Goal: Task Accomplishment & Management: Manage account settings

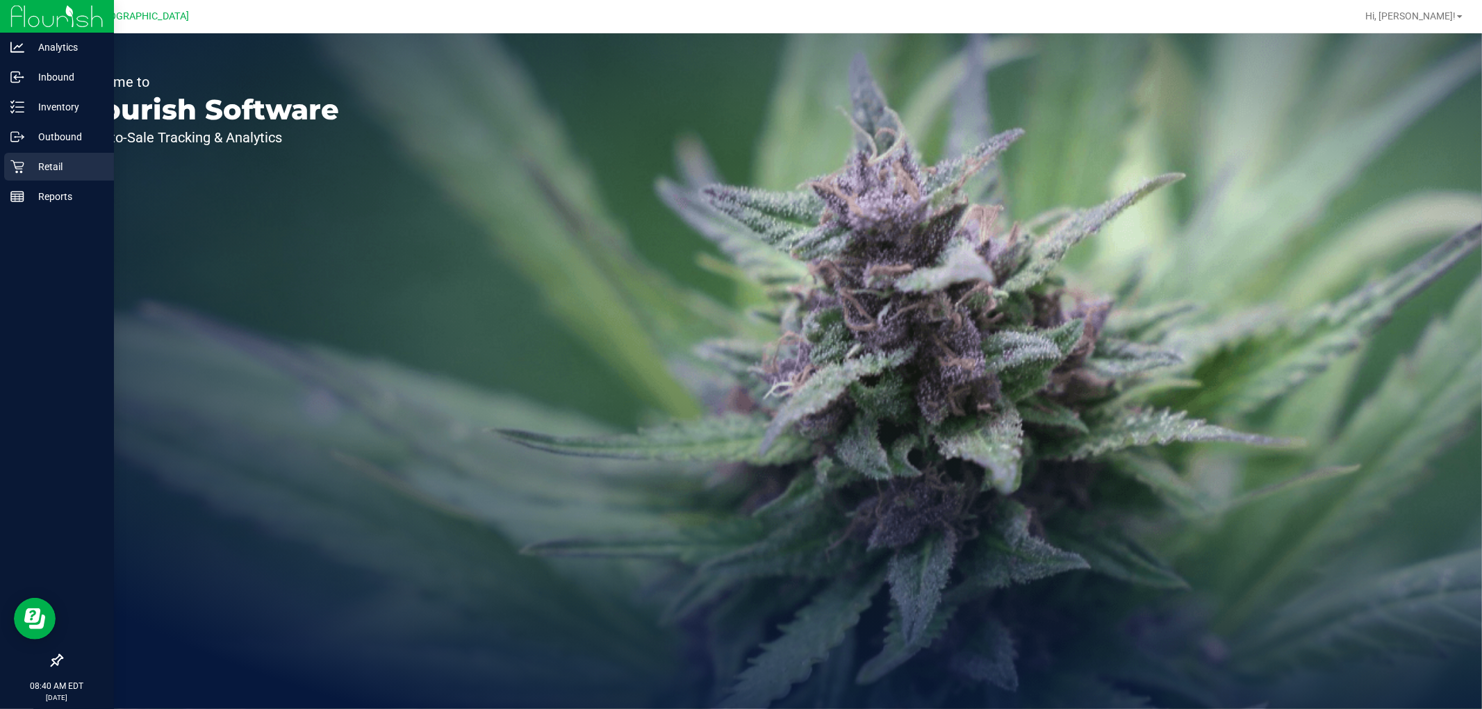
click at [18, 170] on icon at bounding box center [17, 167] width 14 height 14
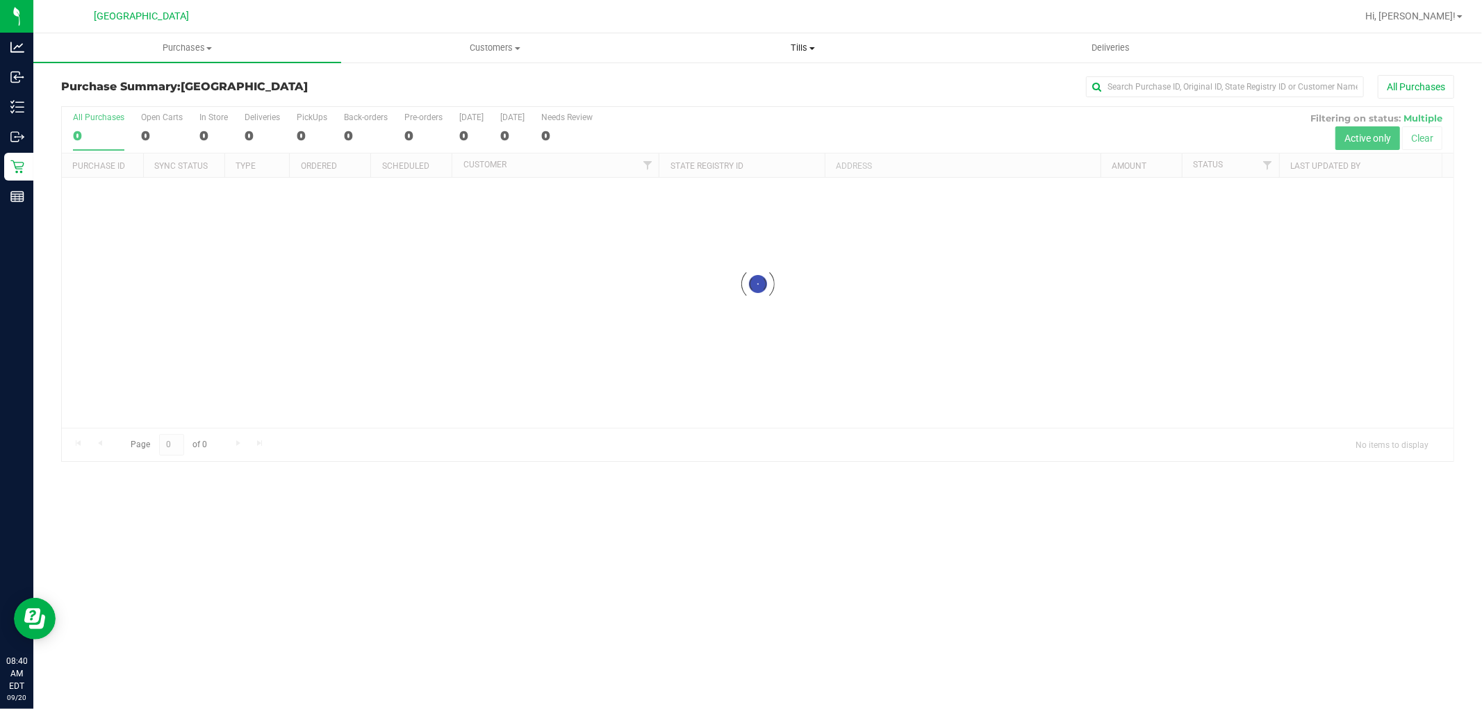
click at [788, 44] on span "Tills" at bounding box center [803, 48] width 306 height 13
click at [696, 85] on span "Manage tills" at bounding box center [696, 84] width 94 height 12
click at [696, 82] on span "Manage tills" at bounding box center [696, 84] width 94 height 12
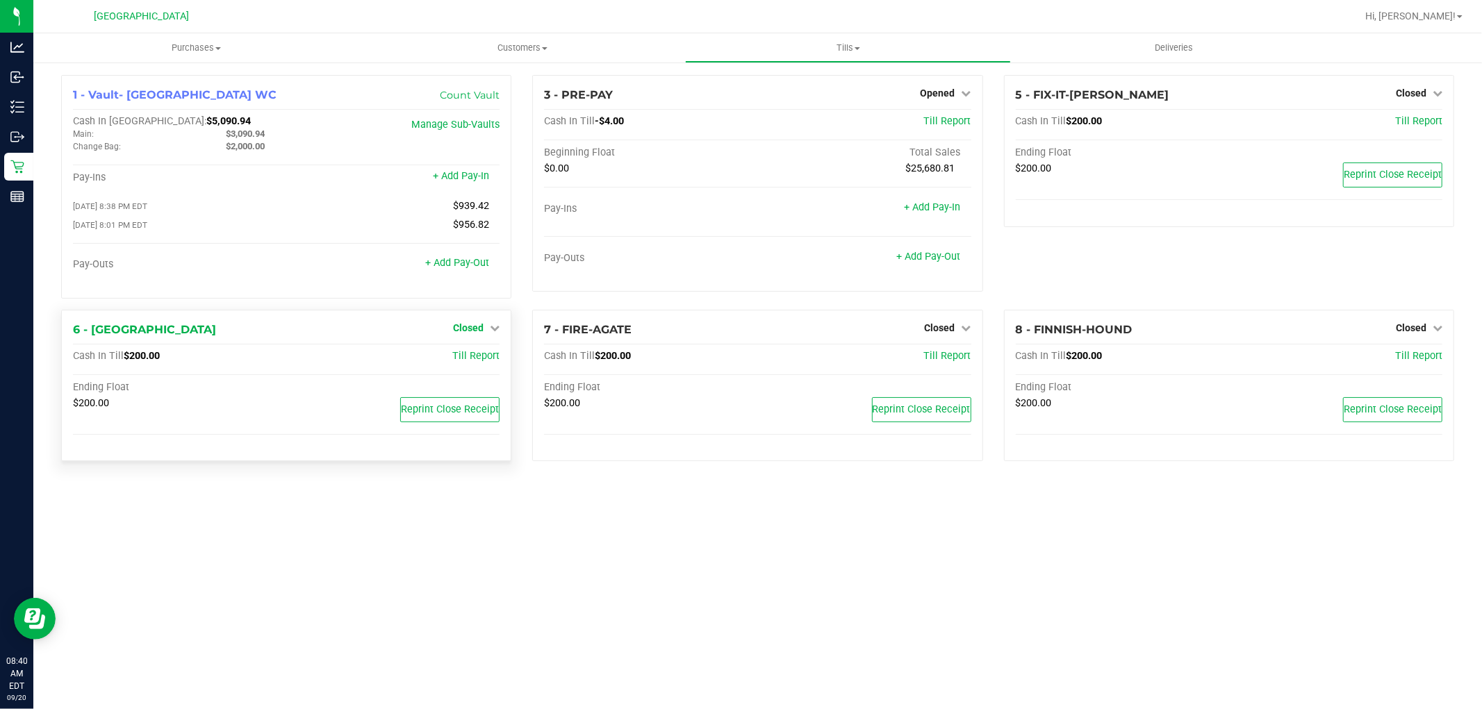
click at [468, 315] on div "6 - FITCHBURG Closed Open Till Cash In Till $200.00 Till Report Ending Float $2…" at bounding box center [286, 386] width 450 height 152
click at [470, 328] on span "Closed" at bounding box center [468, 327] width 31 height 11
click at [464, 365] on div "Open Till" at bounding box center [468, 356] width 103 height 17
click at [464, 362] on link "Open Till" at bounding box center [468, 356] width 37 height 11
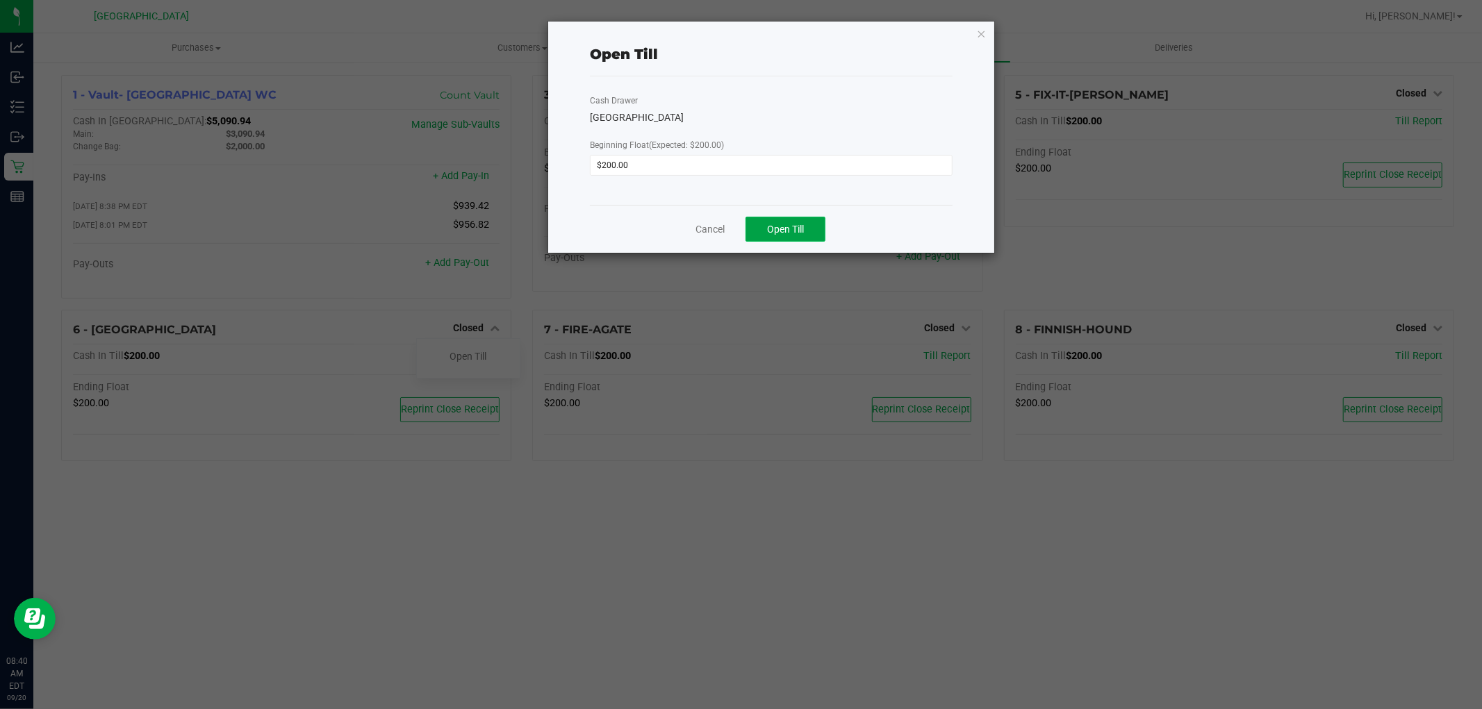
click at [773, 238] on button "Open Till" at bounding box center [785, 229] width 80 height 25
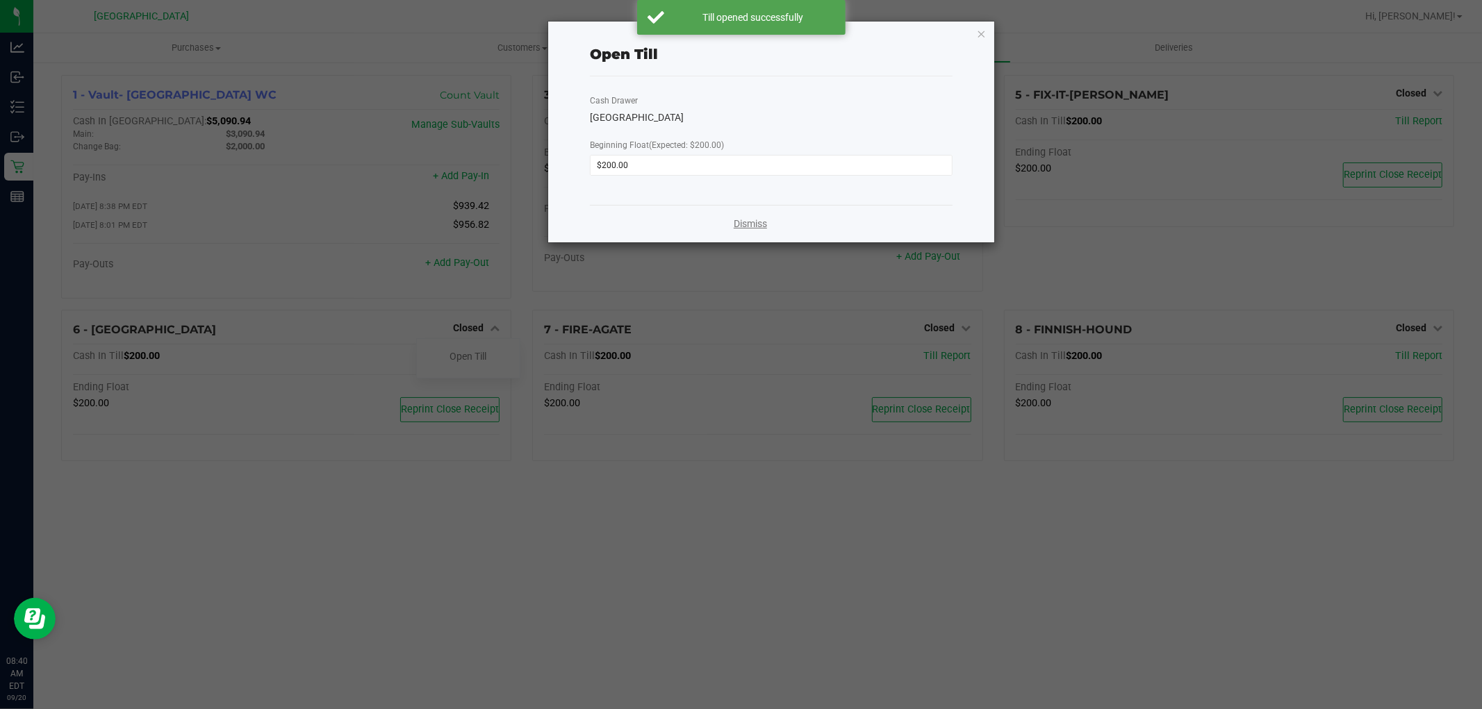
click at [759, 221] on link "Dismiss" at bounding box center [750, 224] width 33 height 15
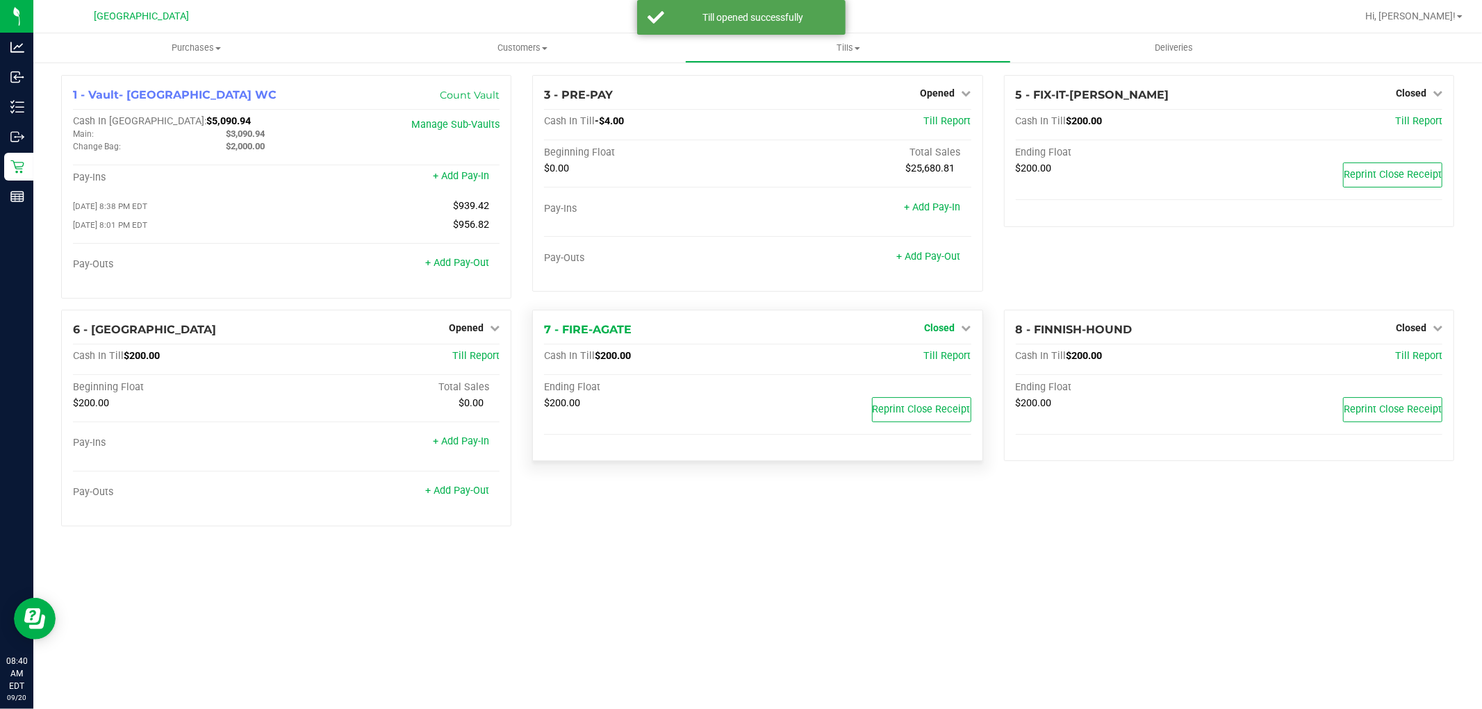
click at [947, 331] on span "Closed" at bounding box center [940, 327] width 31 height 11
click at [935, 359] on link "Open Till" at bounding box center [939, 356] width 37 height 11
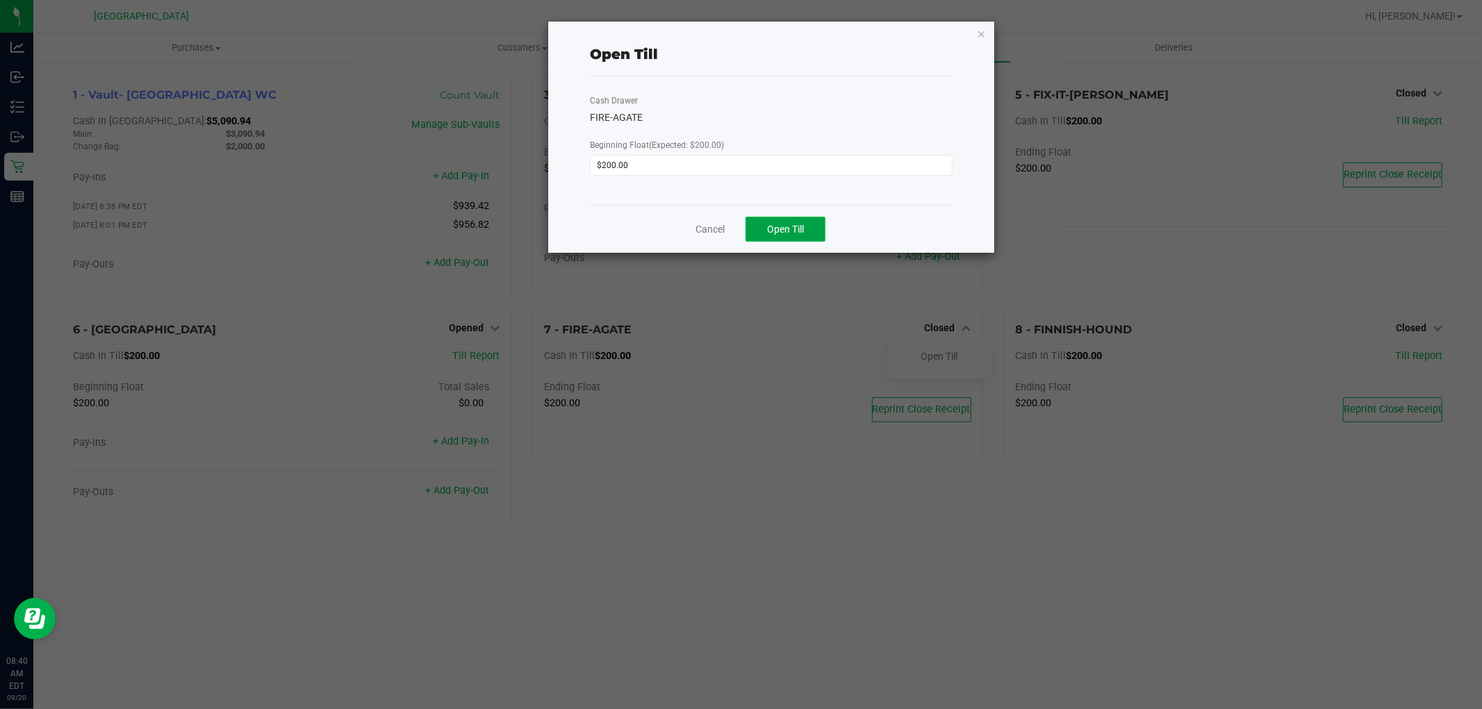
click at [814, 233] on button "Open Till" at bounding box center [785, 229] width 80 height 25
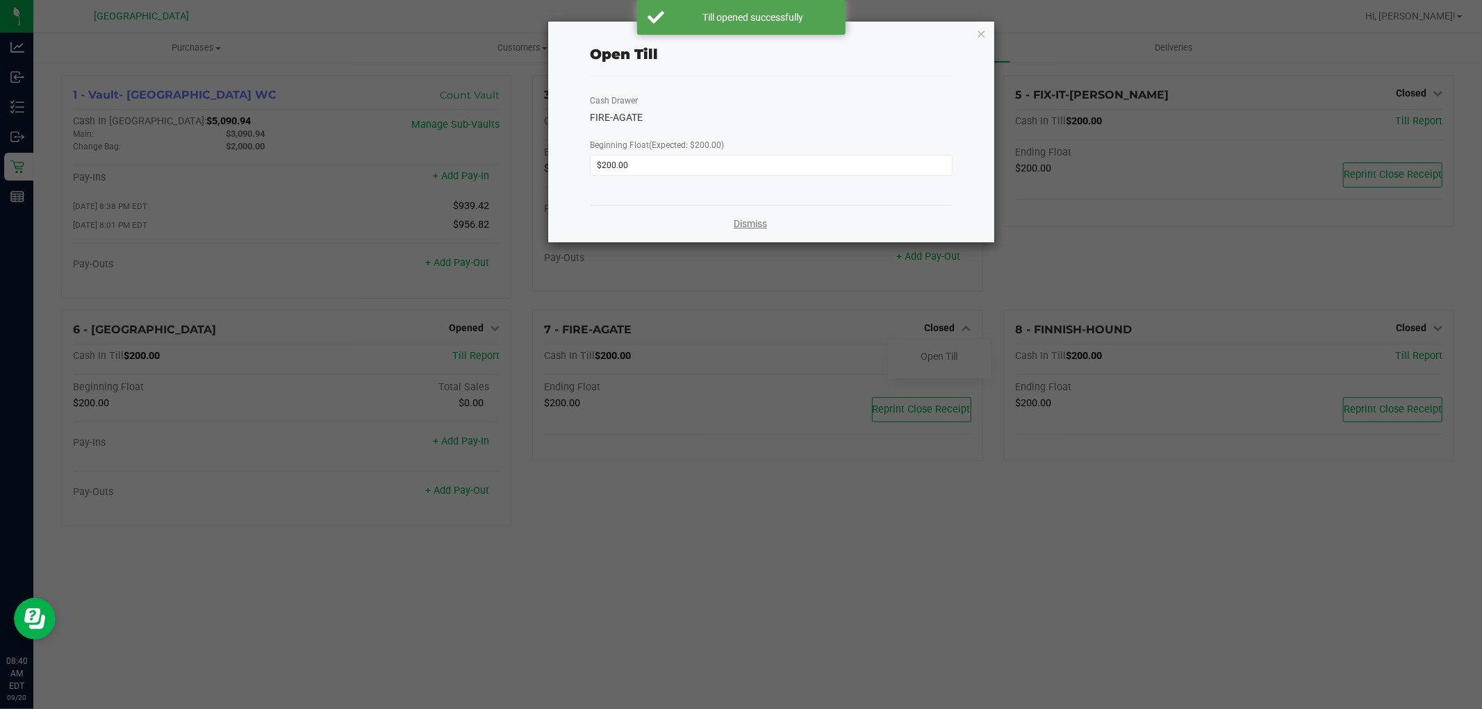
click at [756, 224] on link "Dismiss" at bounding box center [750, 224] width 33 height 15
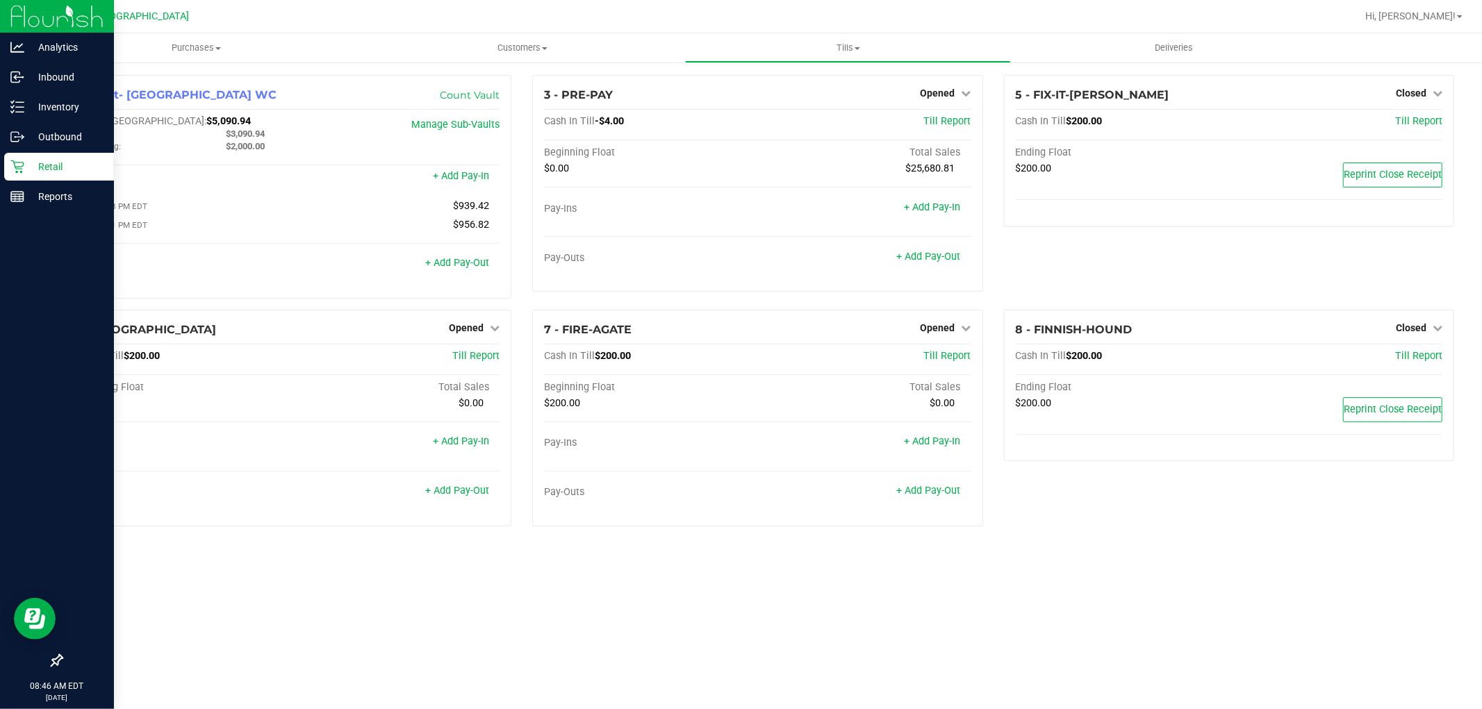
click at [29, 167] on p "Retail" at bounding box center [65, 166] width 83 height 17
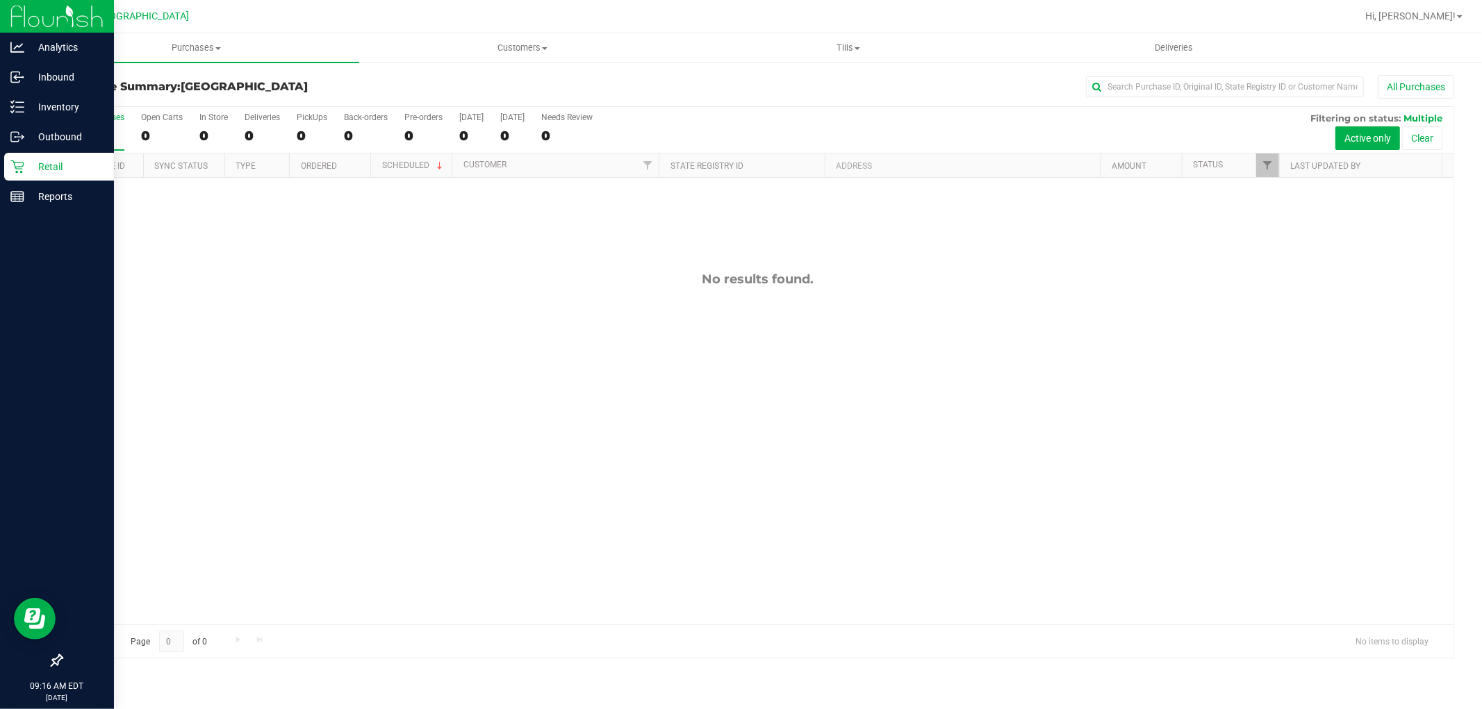
click at [38, 172] on p "Retail" at bounding box center [65, 166] width 83 height 17
click at [57, 197] on p "Reports" at bounding box center [65, 196] width 83 height 17
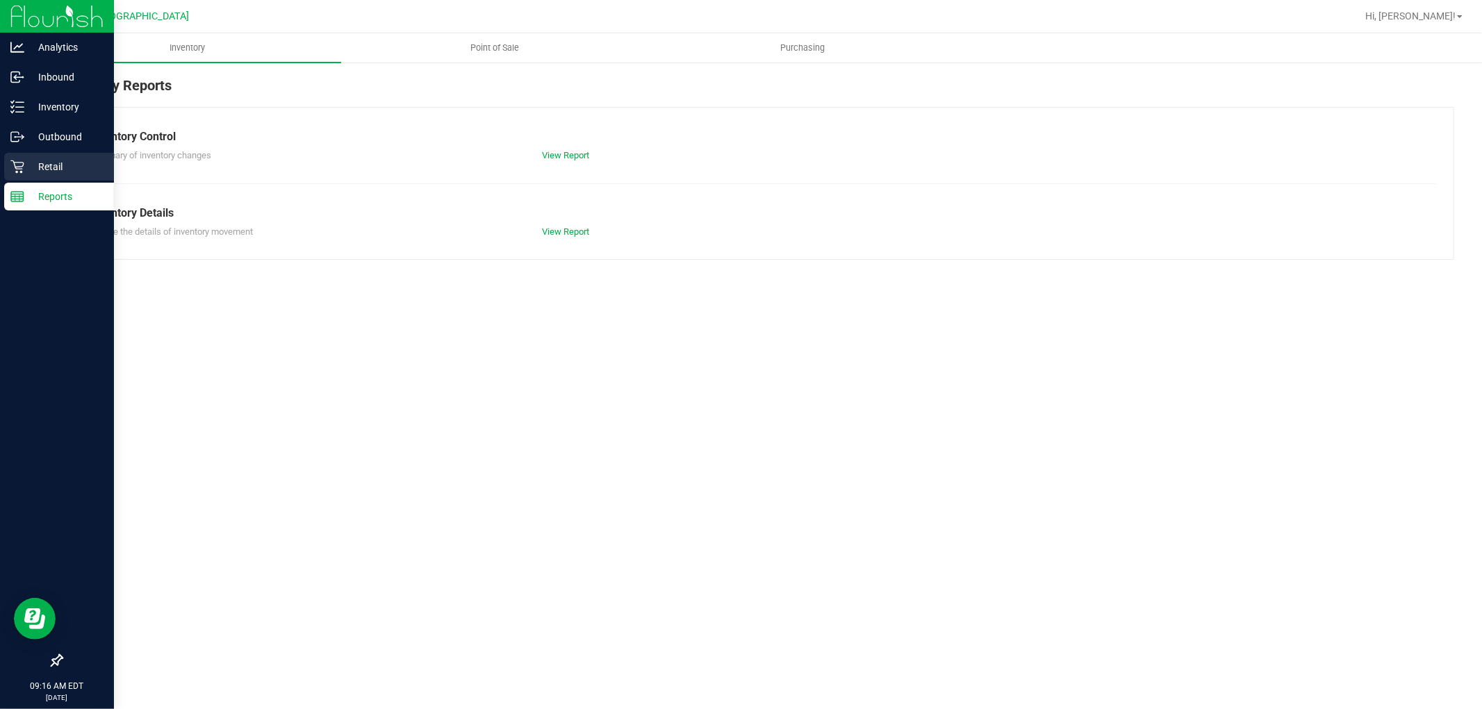
click at [51, 169] on p "Retail" at bounding box center [65, 166] width 83 height 17
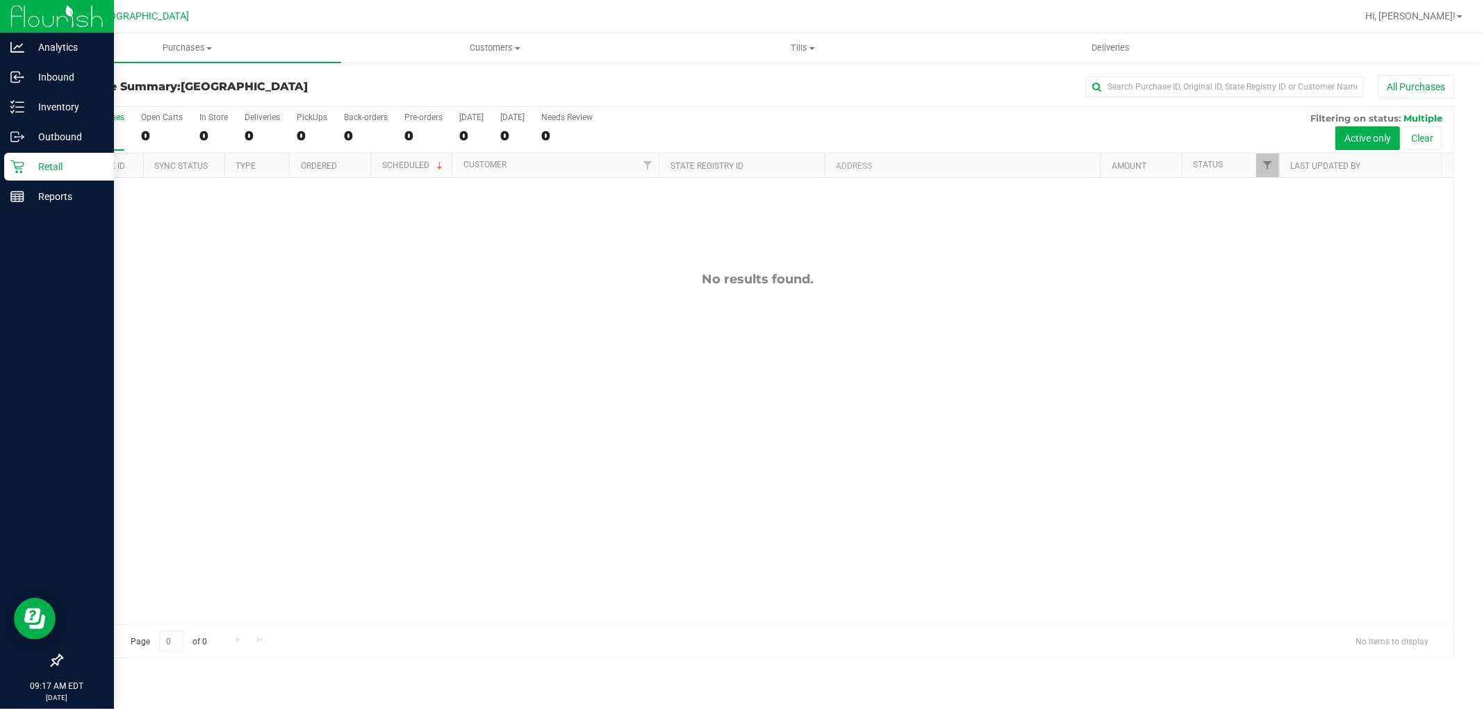
click at [22, 160] on icon at bounding box center [17, 167] width 14 height 14
click at [25, 170] on p "Retail" at bounding box center [65, 166] width 83 height 17
click at [17, 190] on icon at bounding box center [17, 197] width 14 height 14
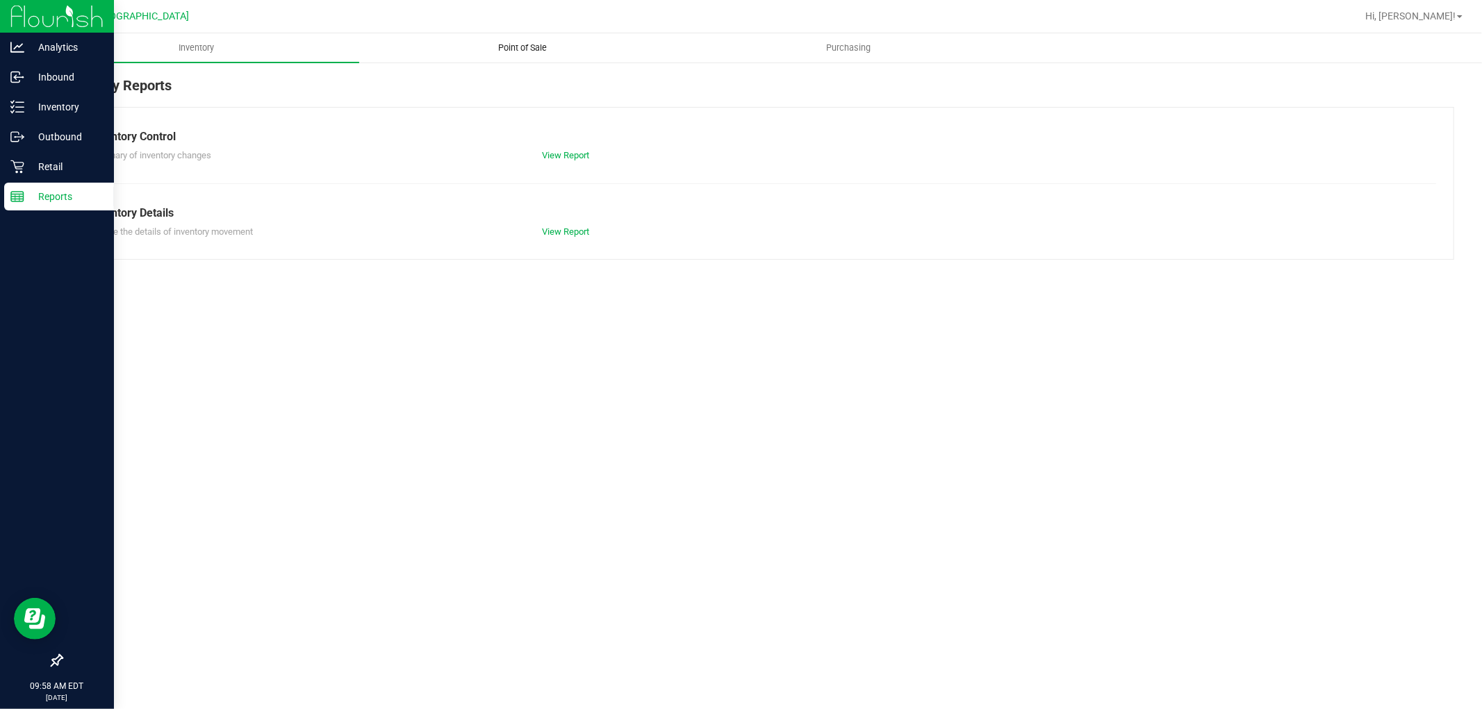
click at [531, 38] on uib-tab-heading "Point of Sale" at bounding box center [522, 48] width 324 height 28
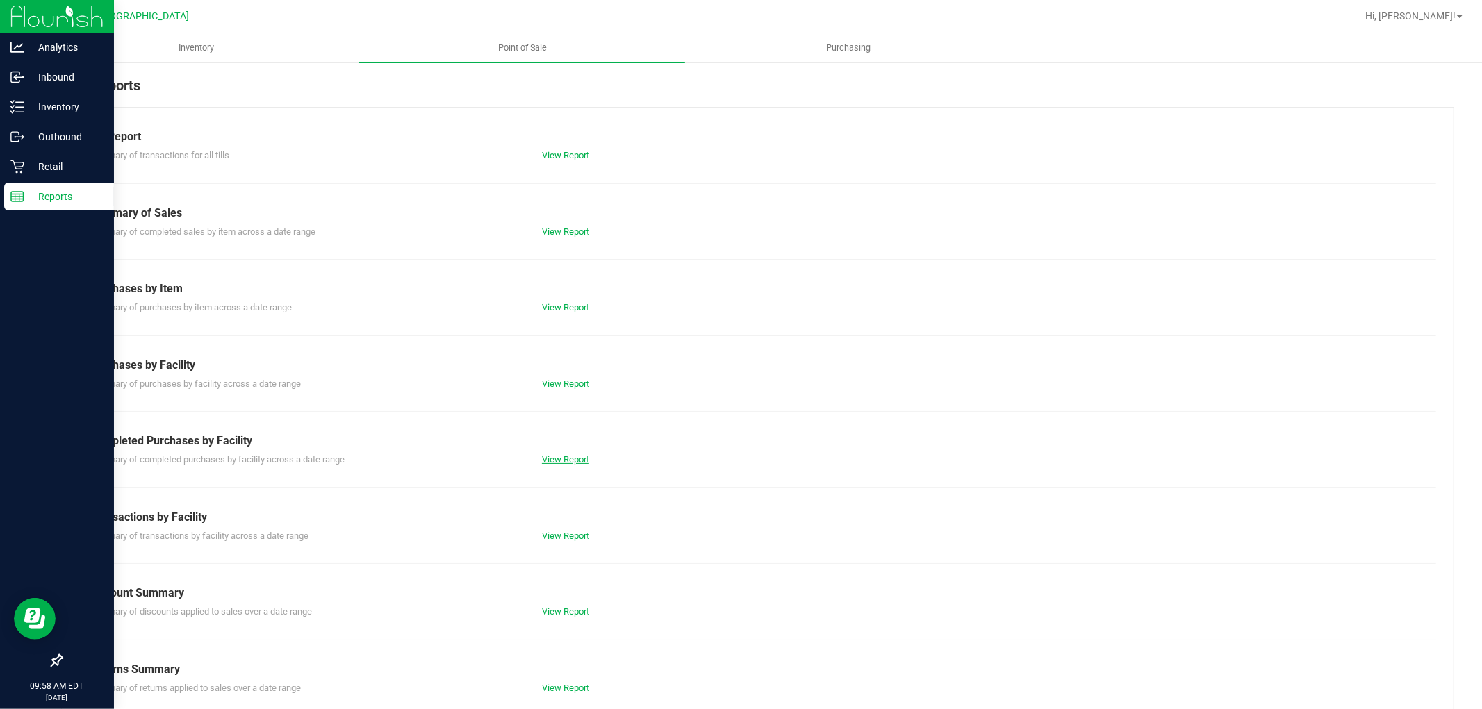
click at [572, 460] on link "View Report" at bounding box center [565, 459] width 47 height 10
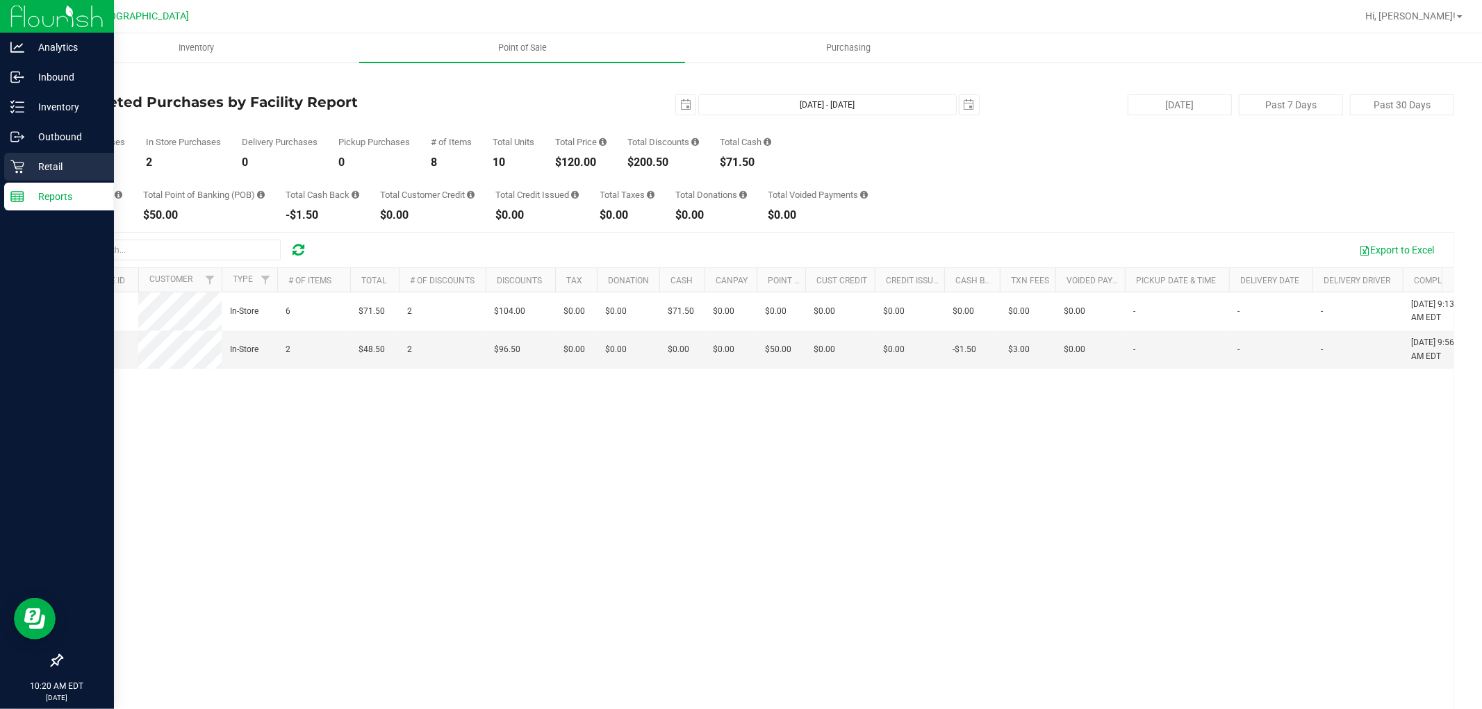
click at [23, 169] on icon at bounding box center [17, 167] width 14 height 14
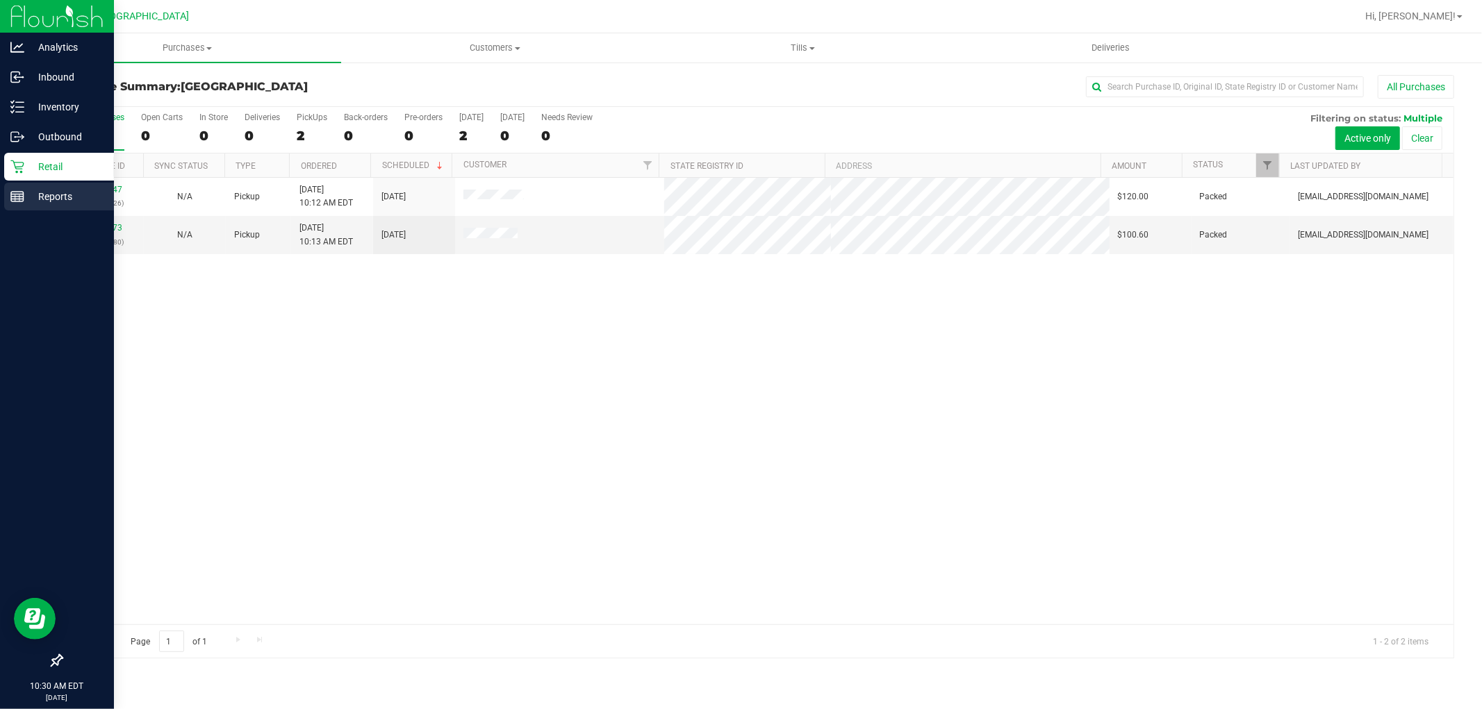
click at [26, 195] on p "Reports" at bounding box center [65, 196] width 83 height 17
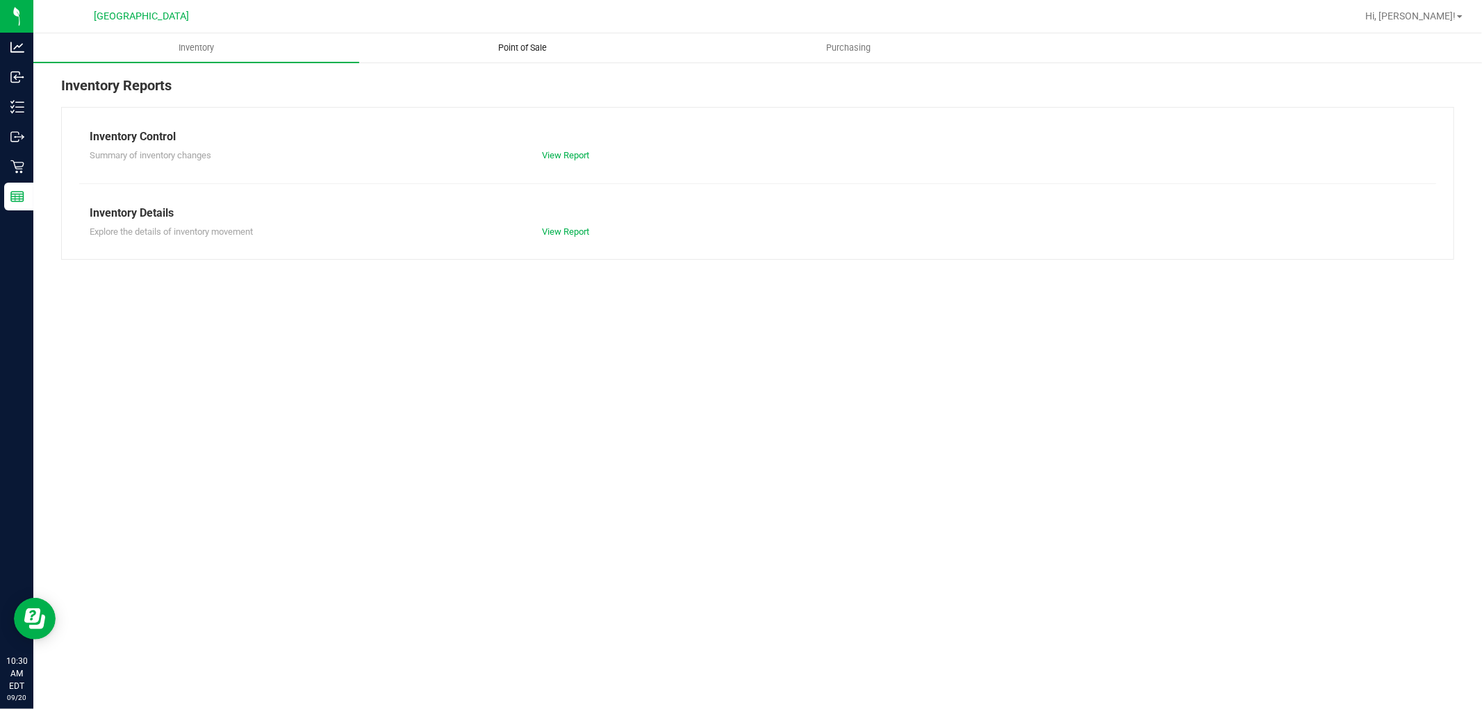
click at [521, 42] on span "Point of Sale" at bounding box center [522, 48] width 86 height 13
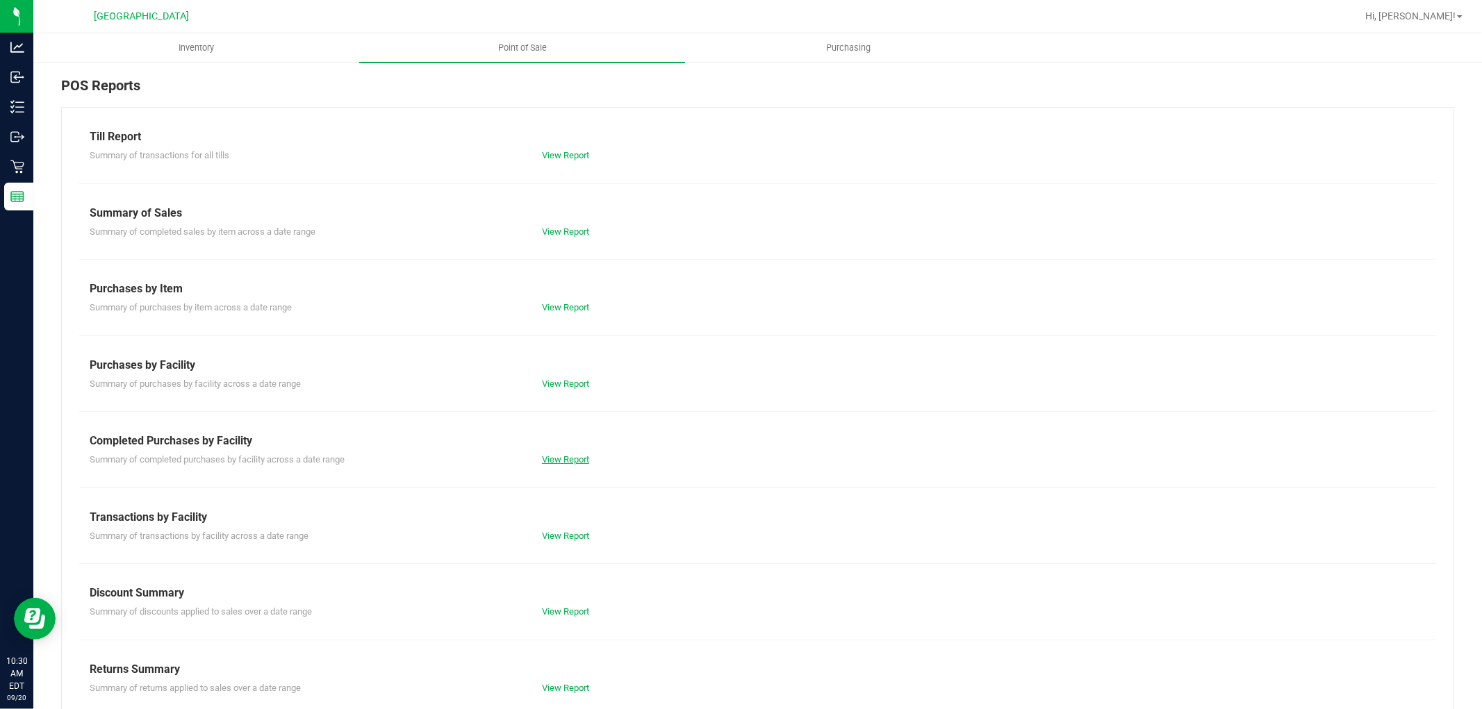
click at [573, 459] on link "View Report" at bounding box center [565, 459] width 47 height 10
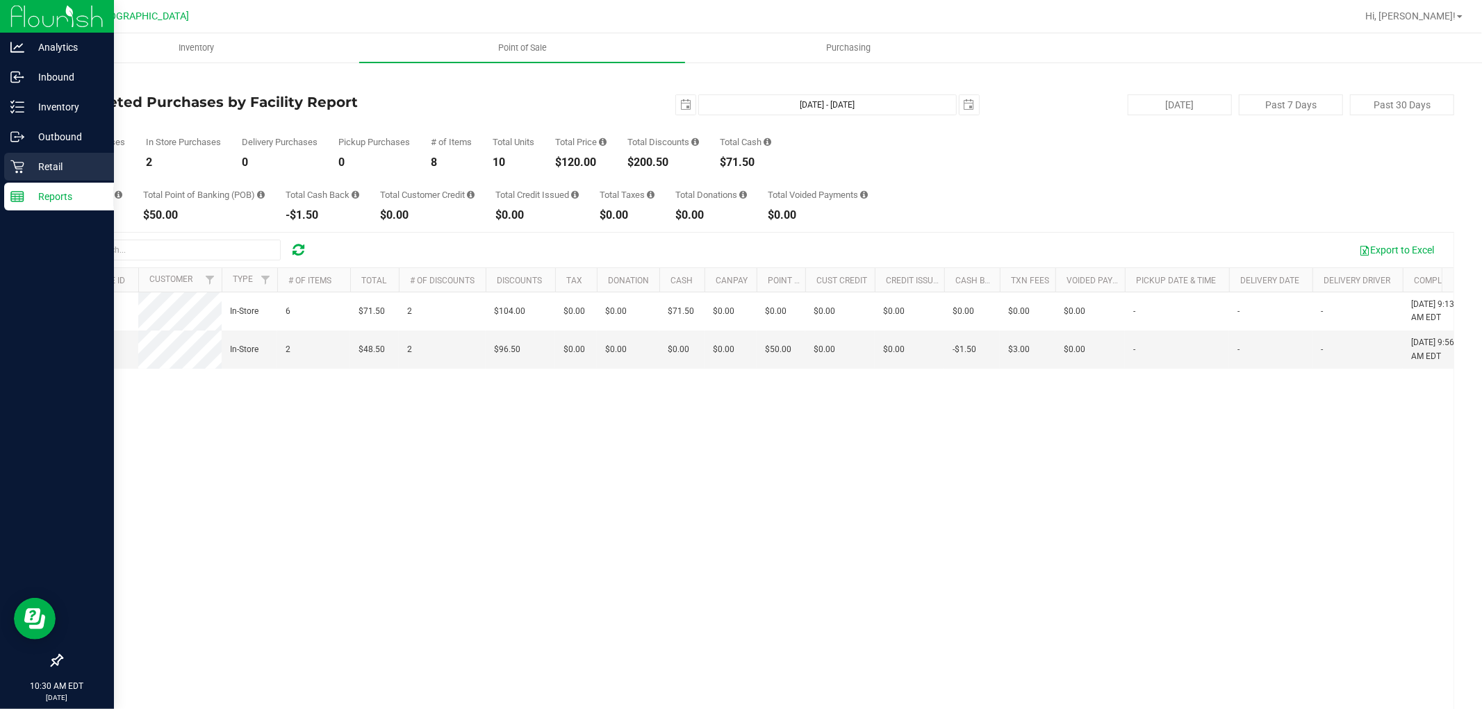
click at [22, 167] on icon at bounding box center [17, 167] width 14 height 14
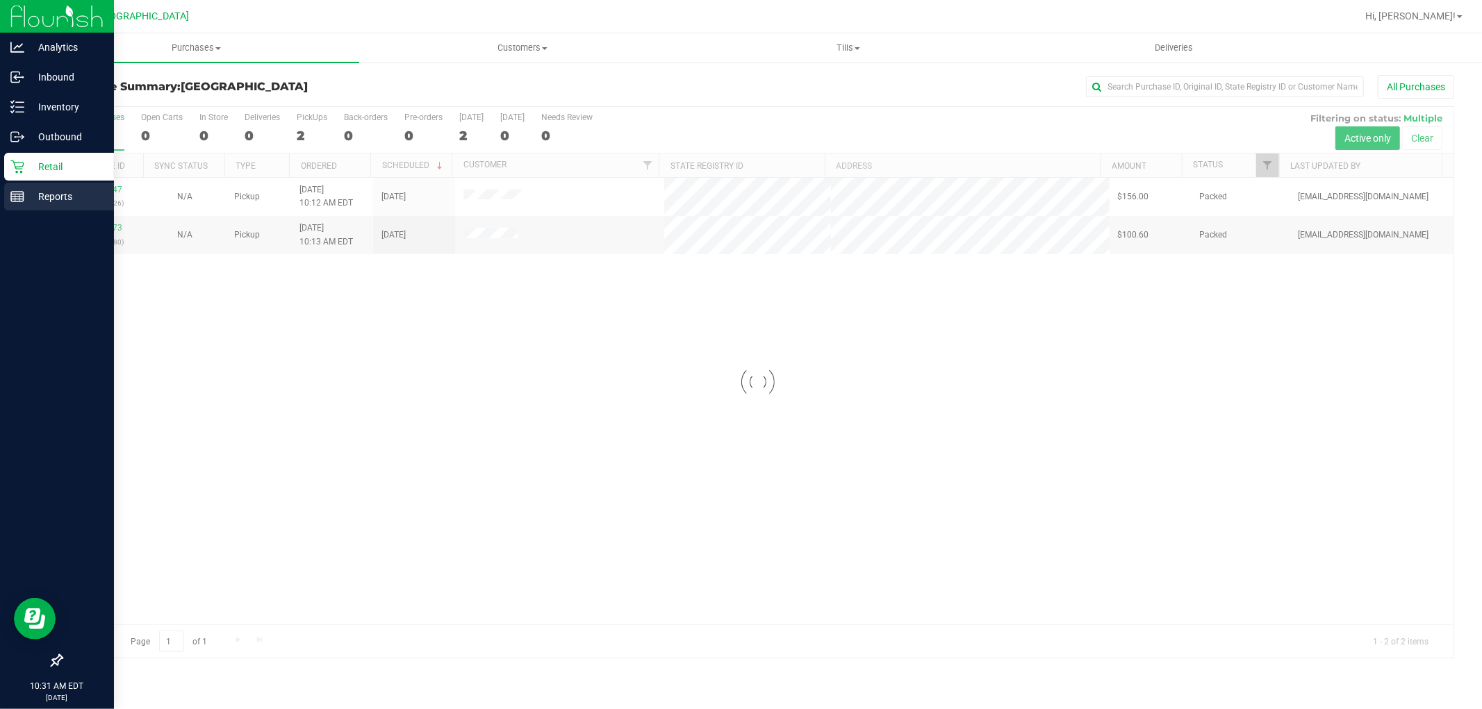
click at [22, 190] on icon at bounding box center [17, 197] width 14 height 14
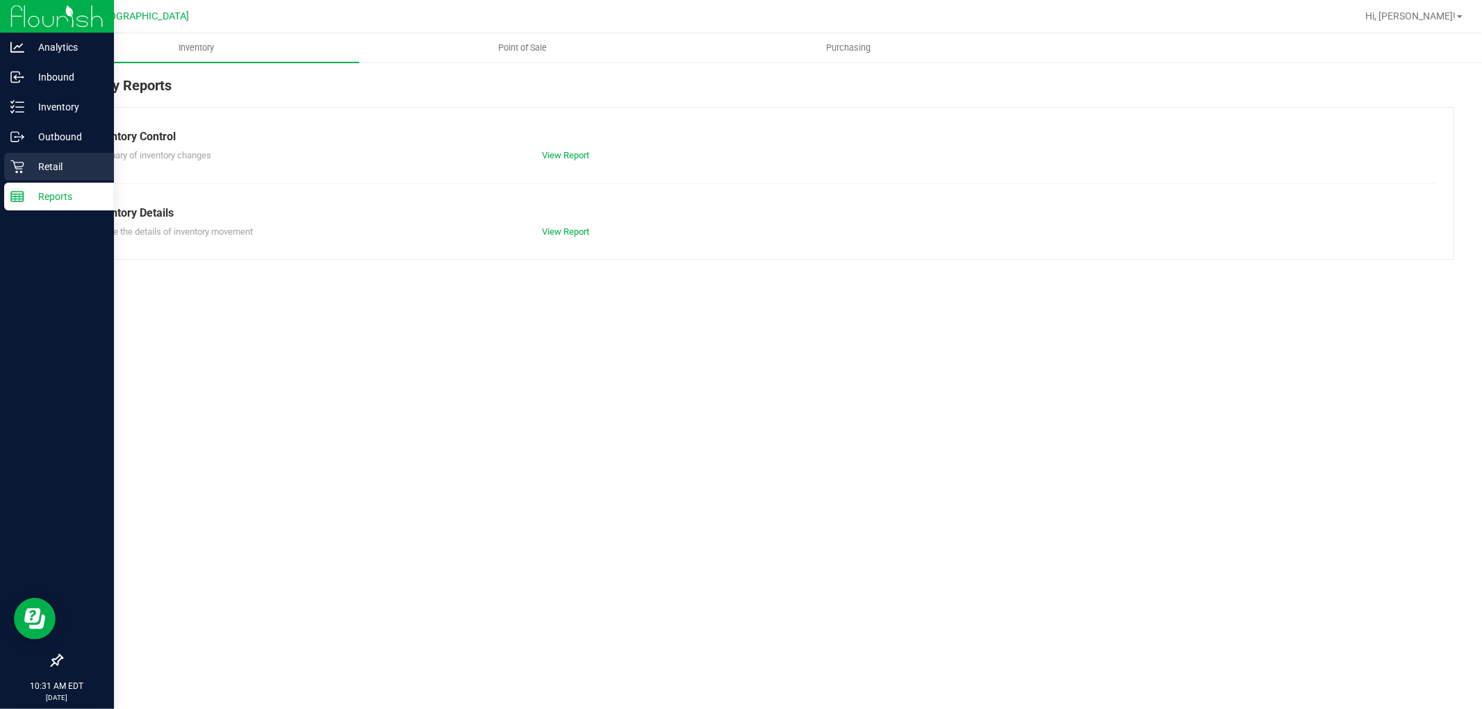
click at [53, 164] on p "Retail" at bounding box center [65, 166] width 83 height 17
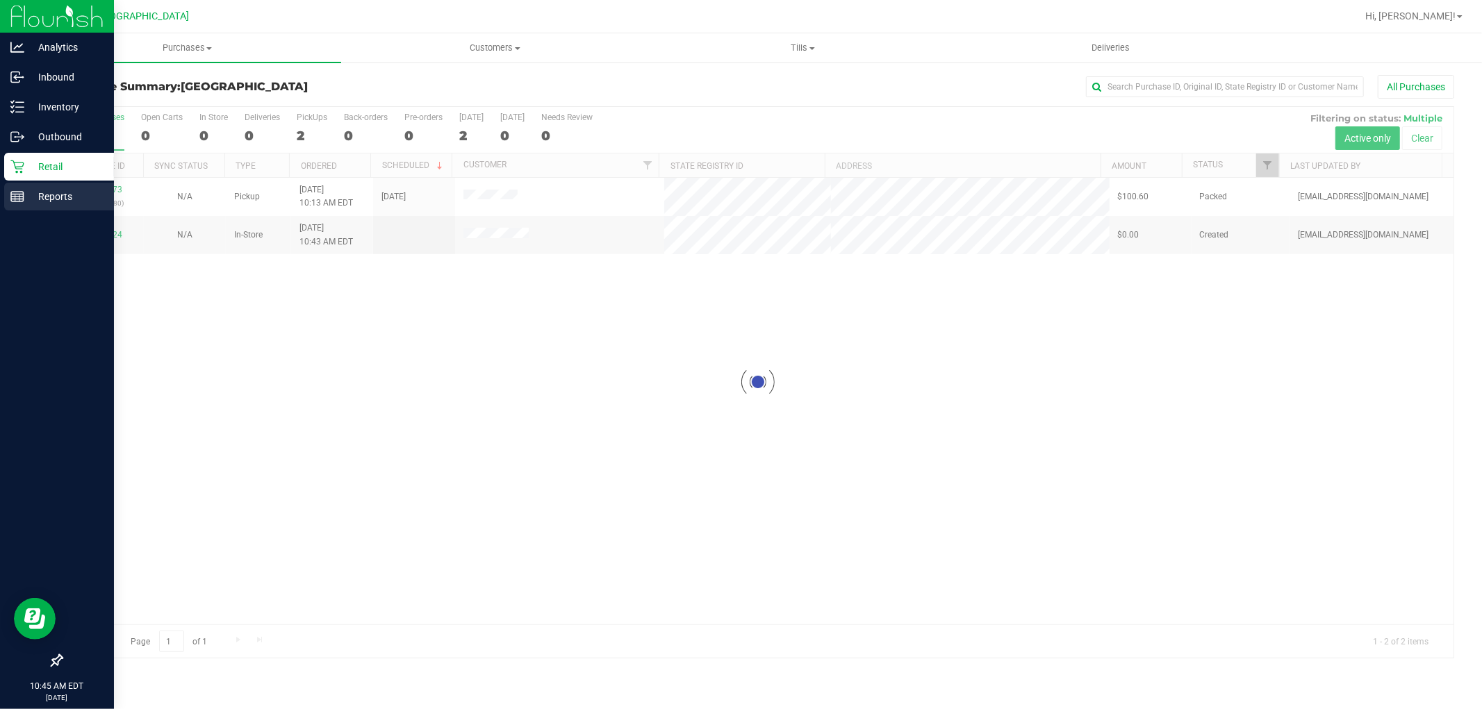
click at [17, 195] on line at bounding box center [17, 195] width 13 height 0
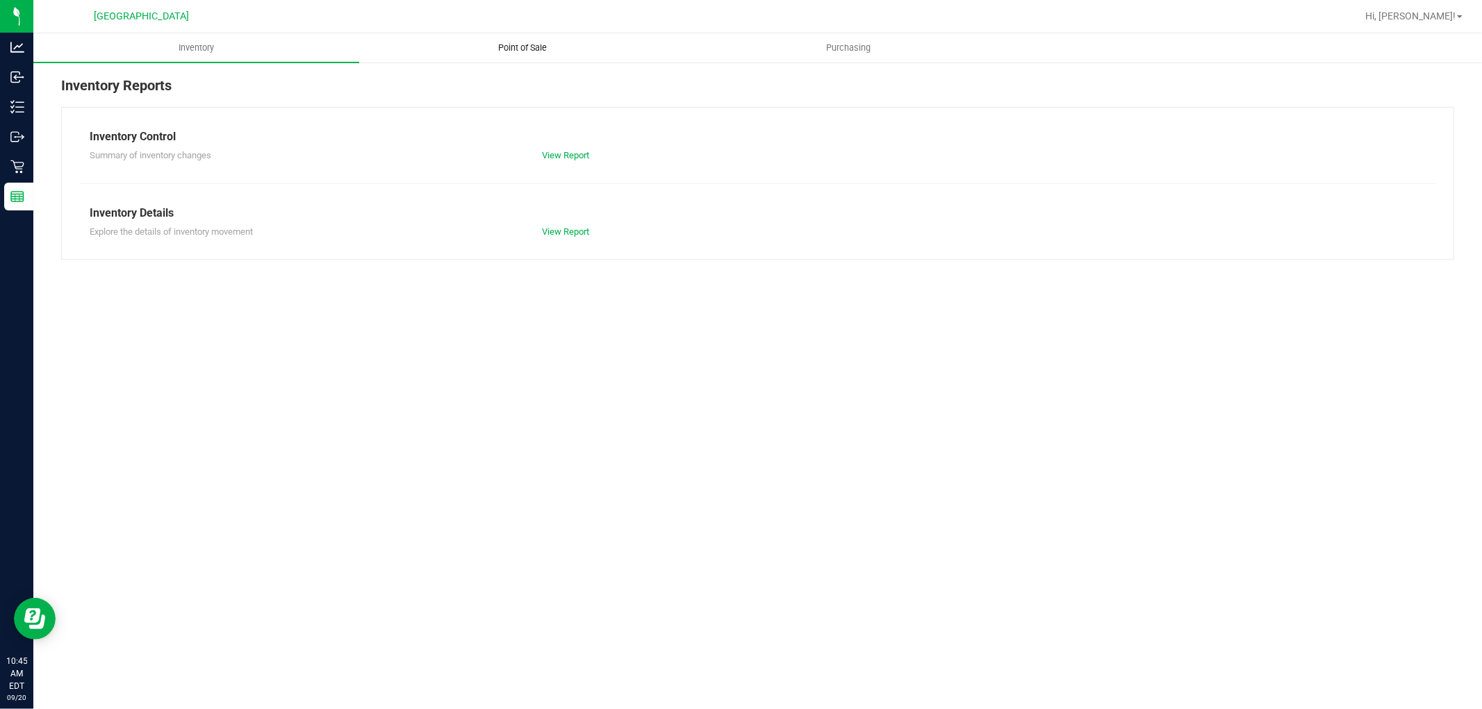
click at [531, 42] on span "Point of Sale" at bounding box center [522, 48] width 86 height 13
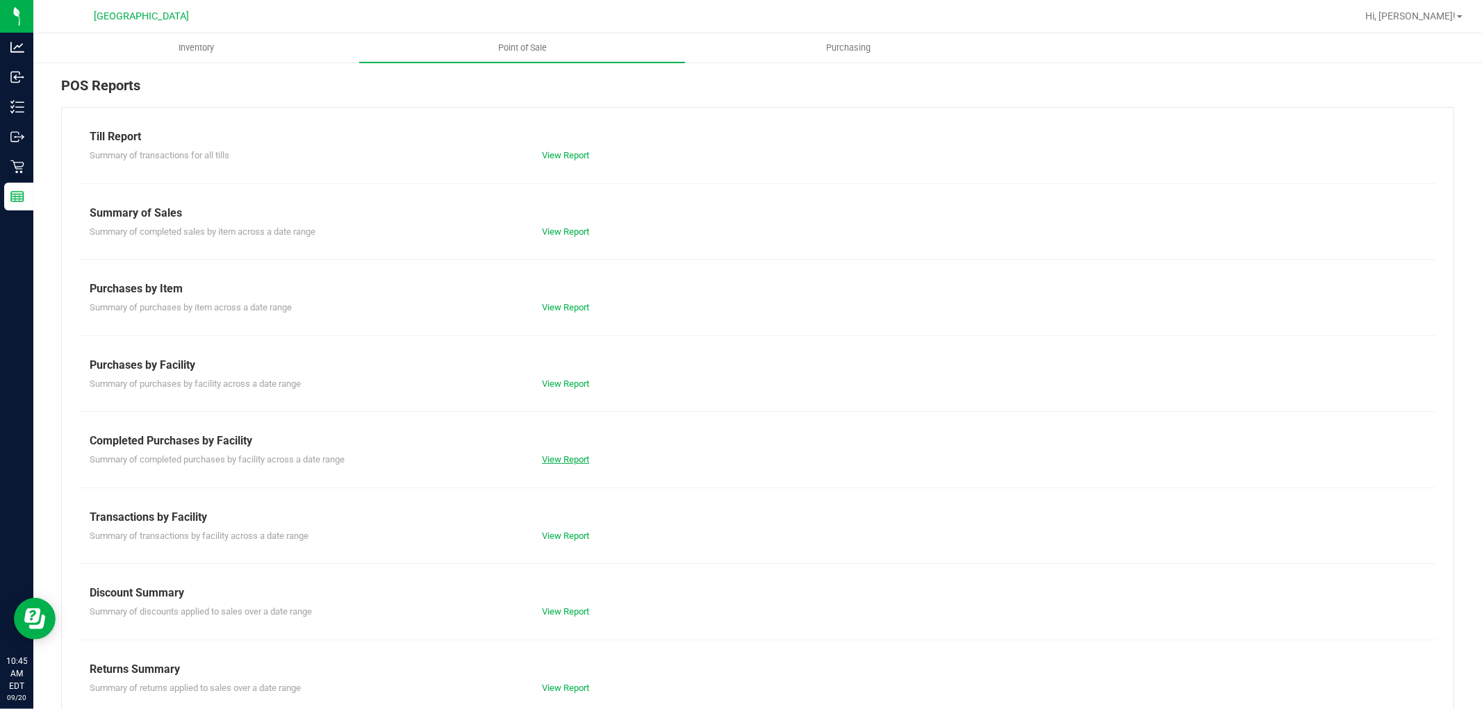
click at [561, 460] on link "View Report" at bounding box center [565, 459] width 47 height 10
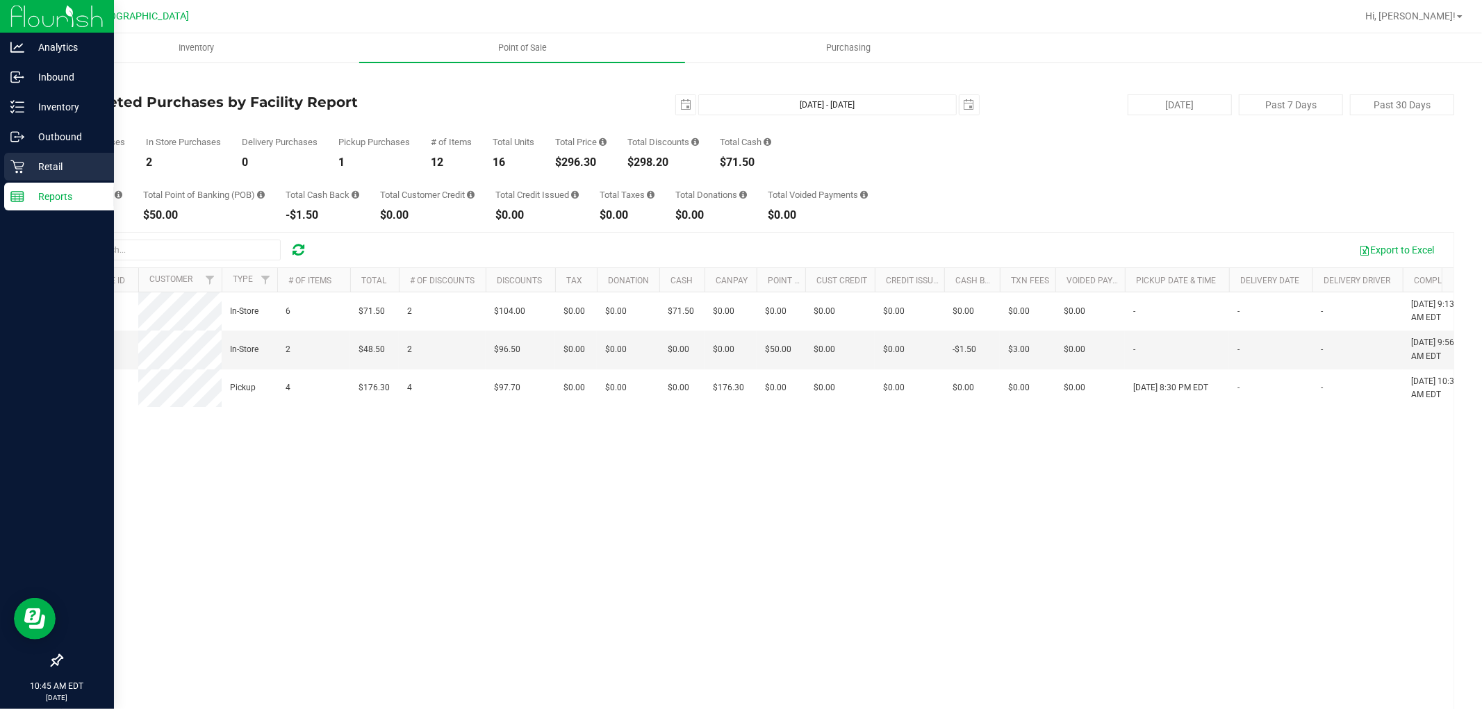
click at [28, 167] on p "Retail" at bounding box center [65, 166] width 83 height 17
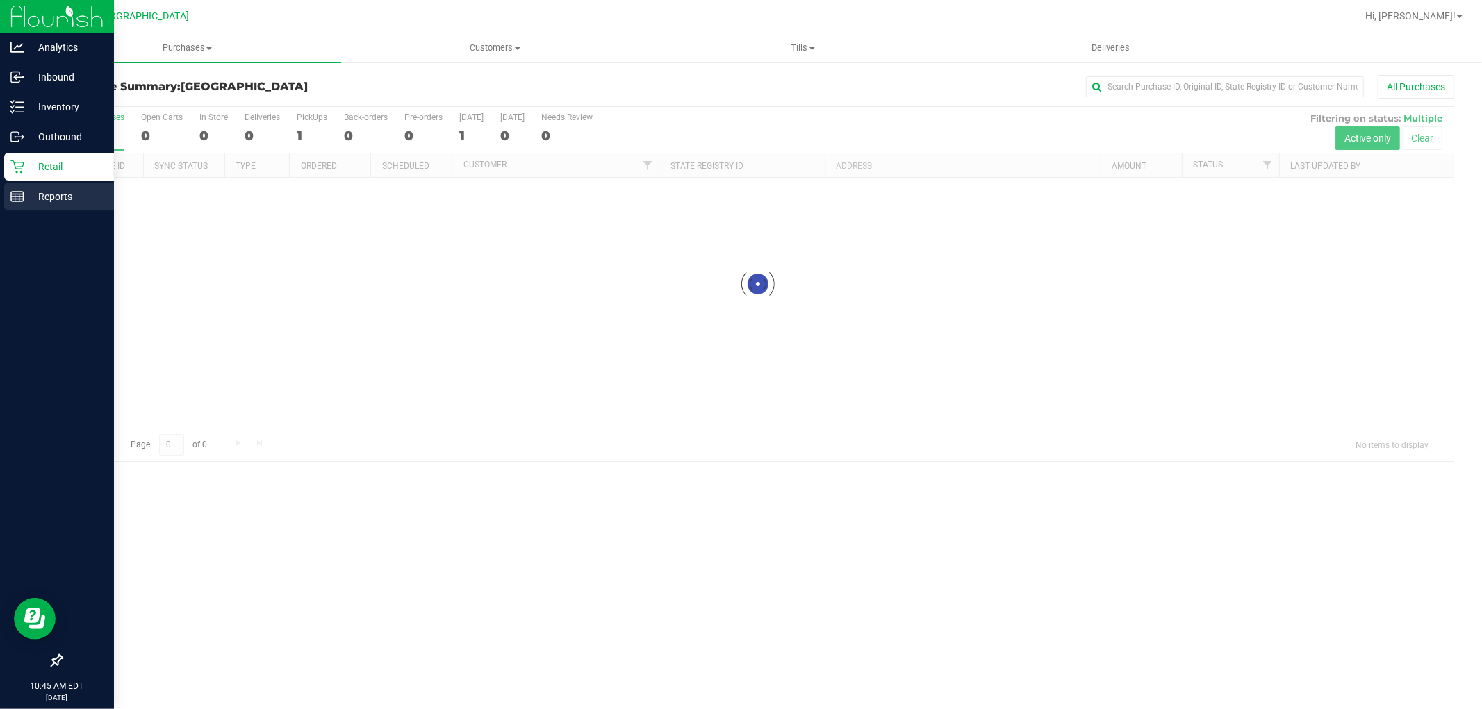
click at [26, 196] on p "Reports" at bounding box center [65, 196] width 83 height 17
click at [47, 196] on p "Reports" at bounding box center [65, 196] width 83 height 17
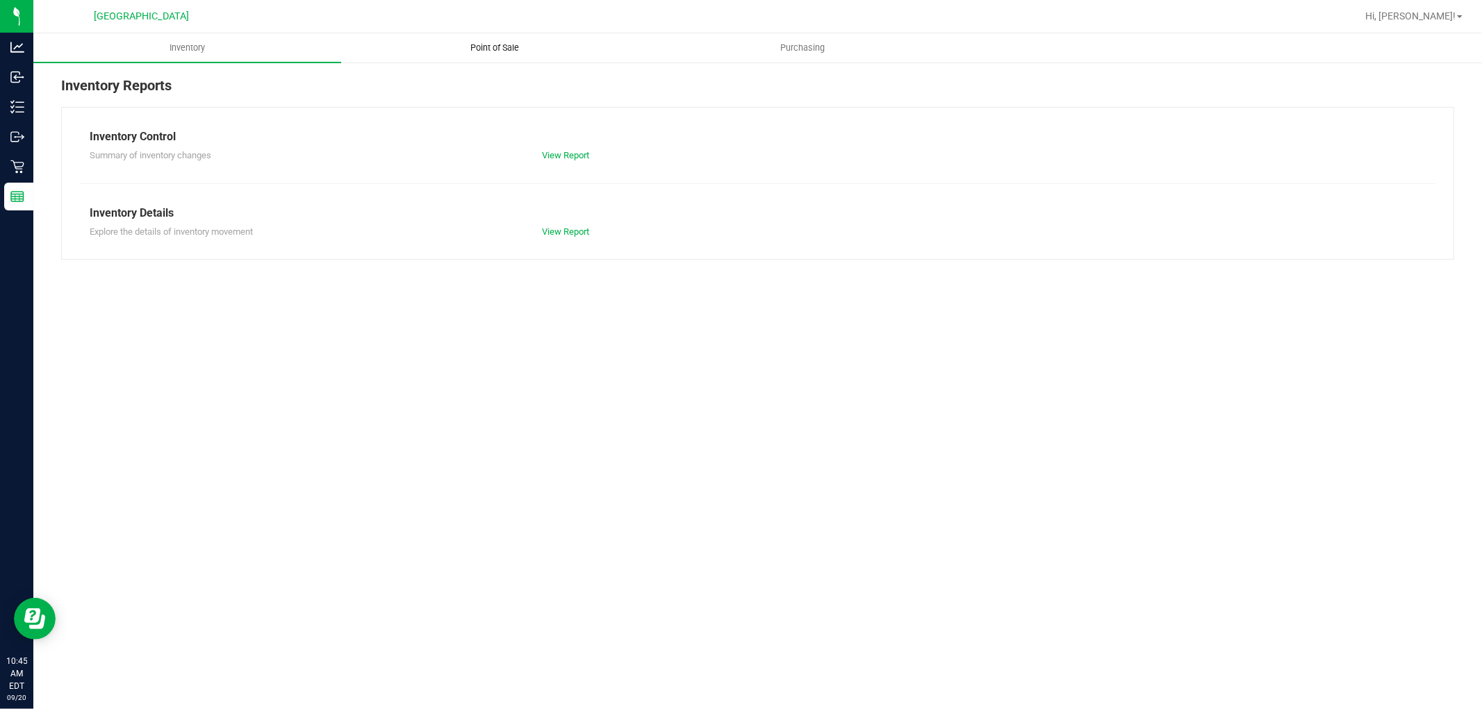
click at [508, 45] on span "Point of Sale" at bounding box center [495, 48] width 86 height 13
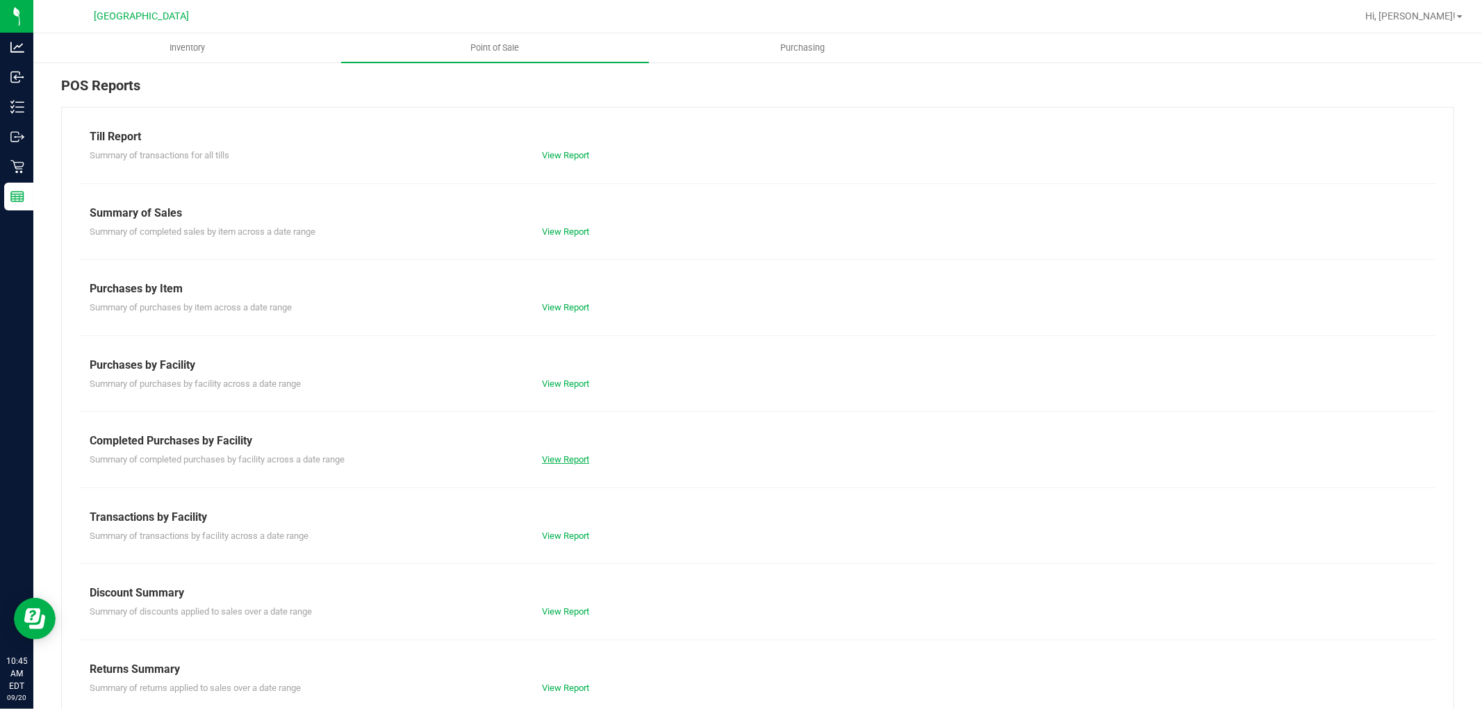
click at [549, 459] on link "View Report" at bounding box center [565, 459] width 47 height 10
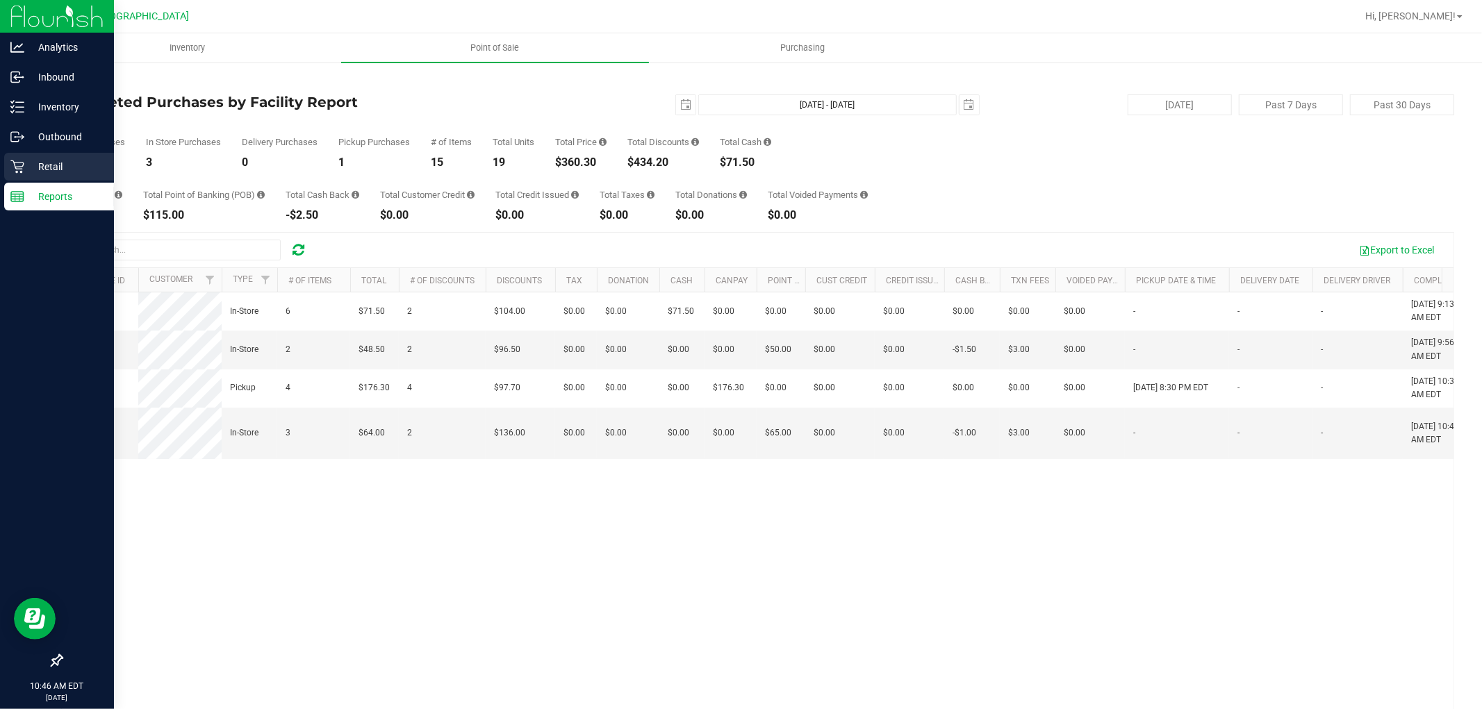
click at [24, 169] on p "Retail" at bounding box center [65, 166] width 83 height 17
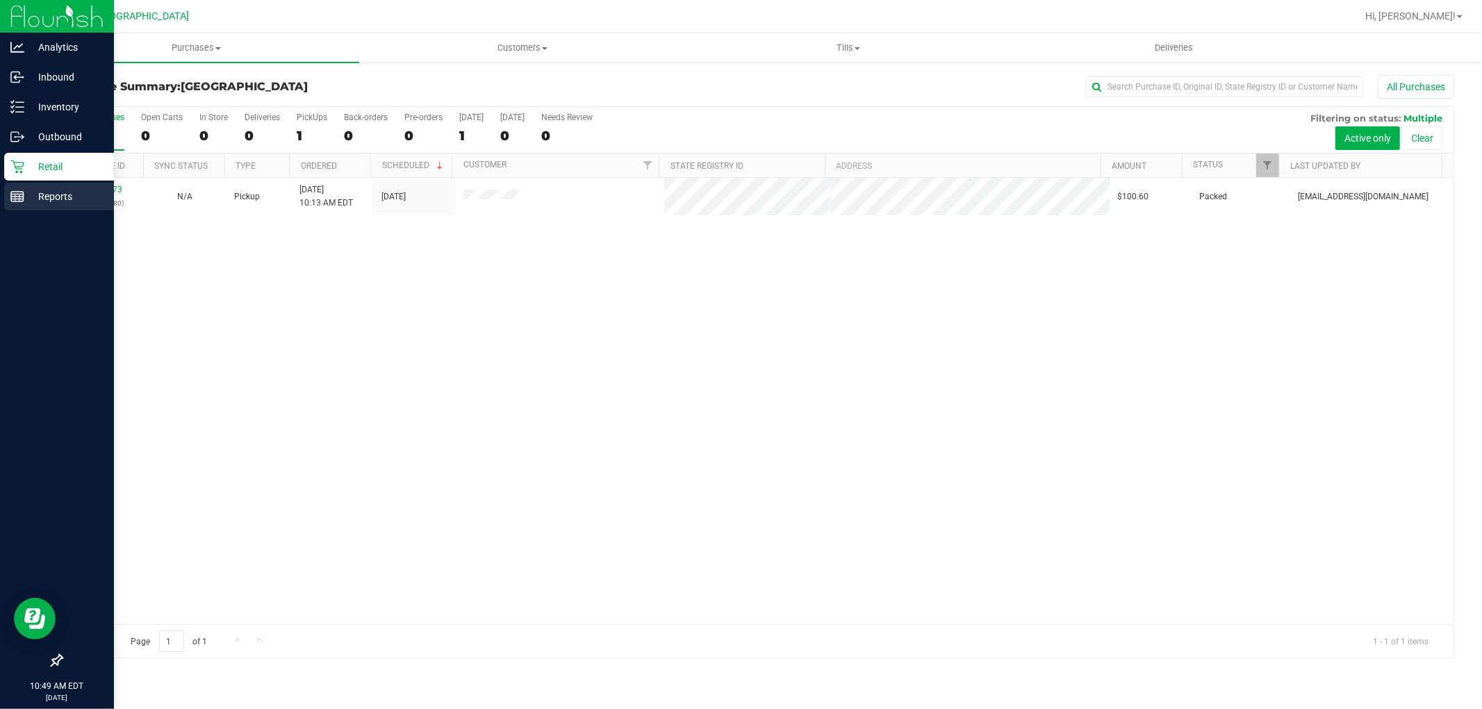
click at [17, 198] on icon at bounding box center [17, 197] width 14 height 14
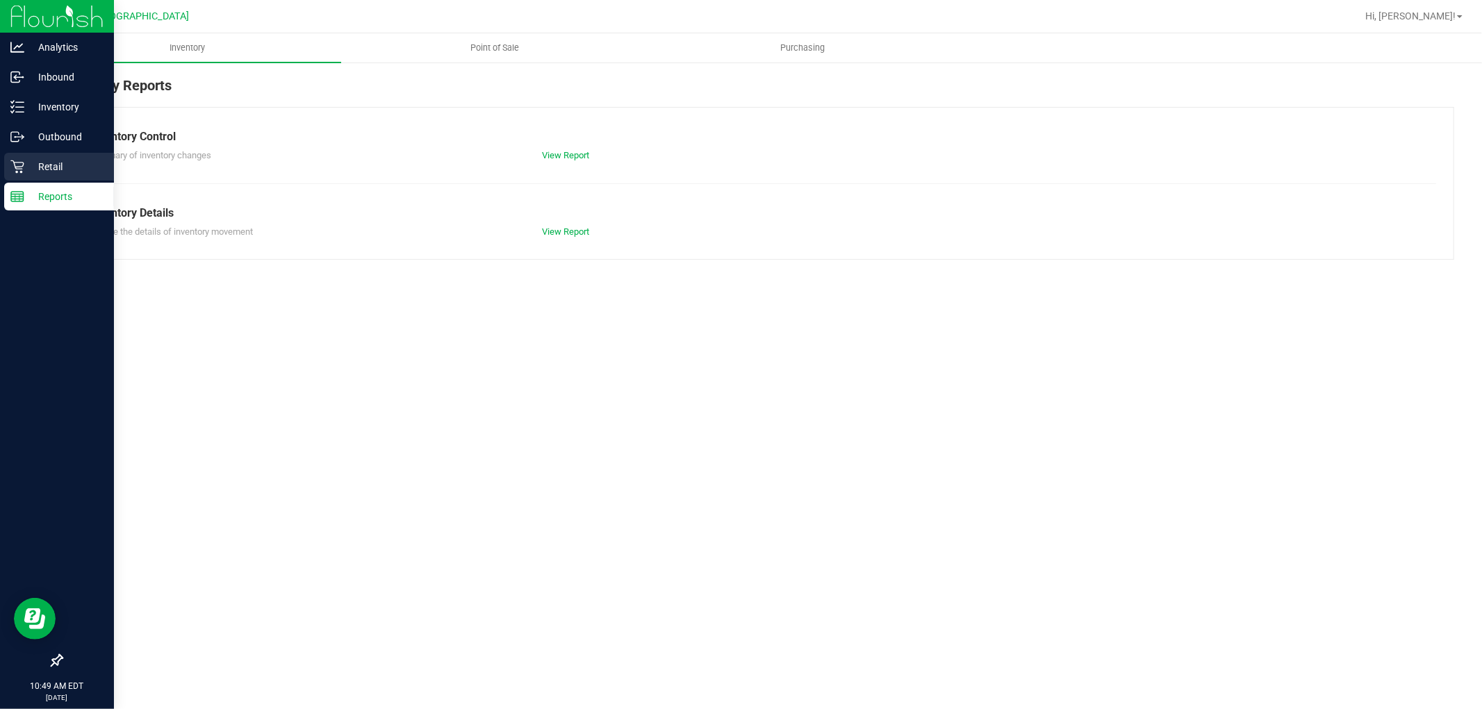
click at [26, 163] on p "Retail" at bounding box center [65, 166] width 83 height 17
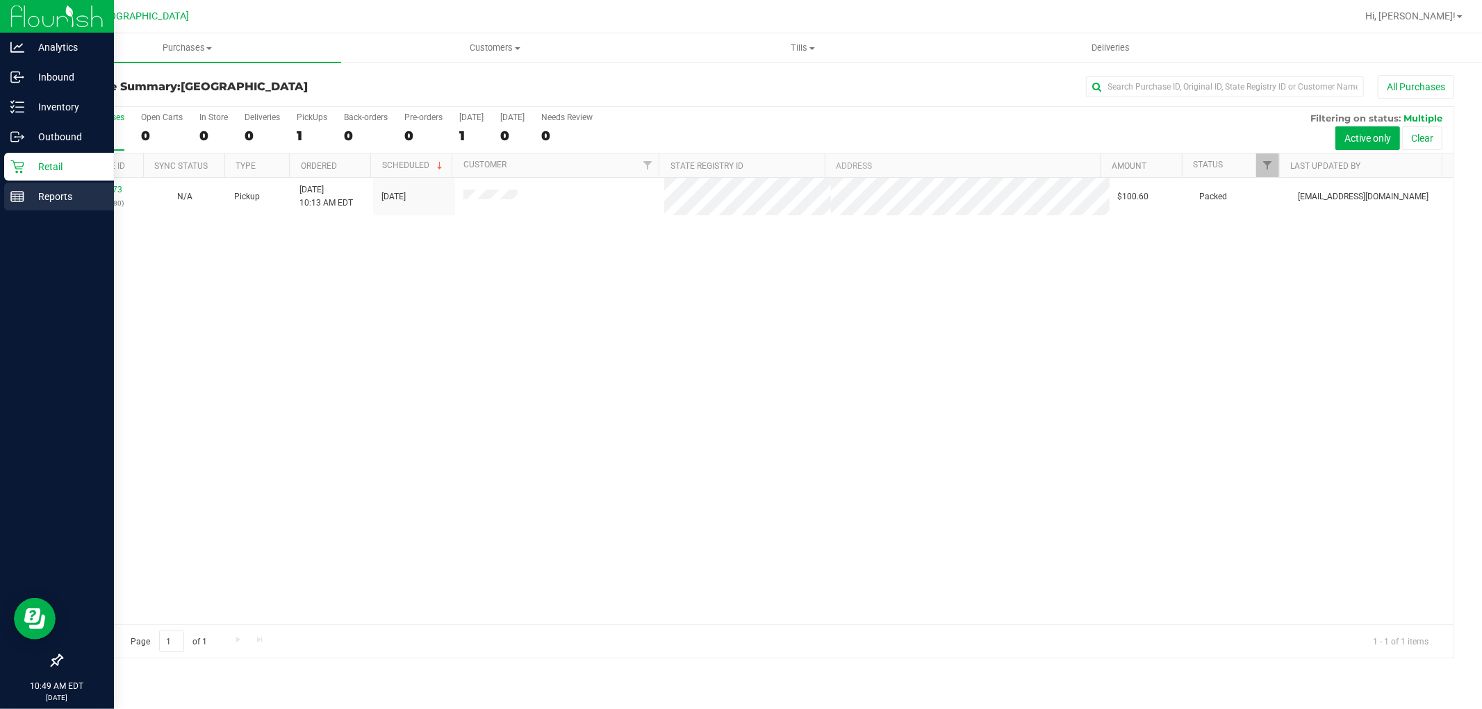
click at [28, 202] on p "Reports" at bounding box center [65, 196] width 83 height 17
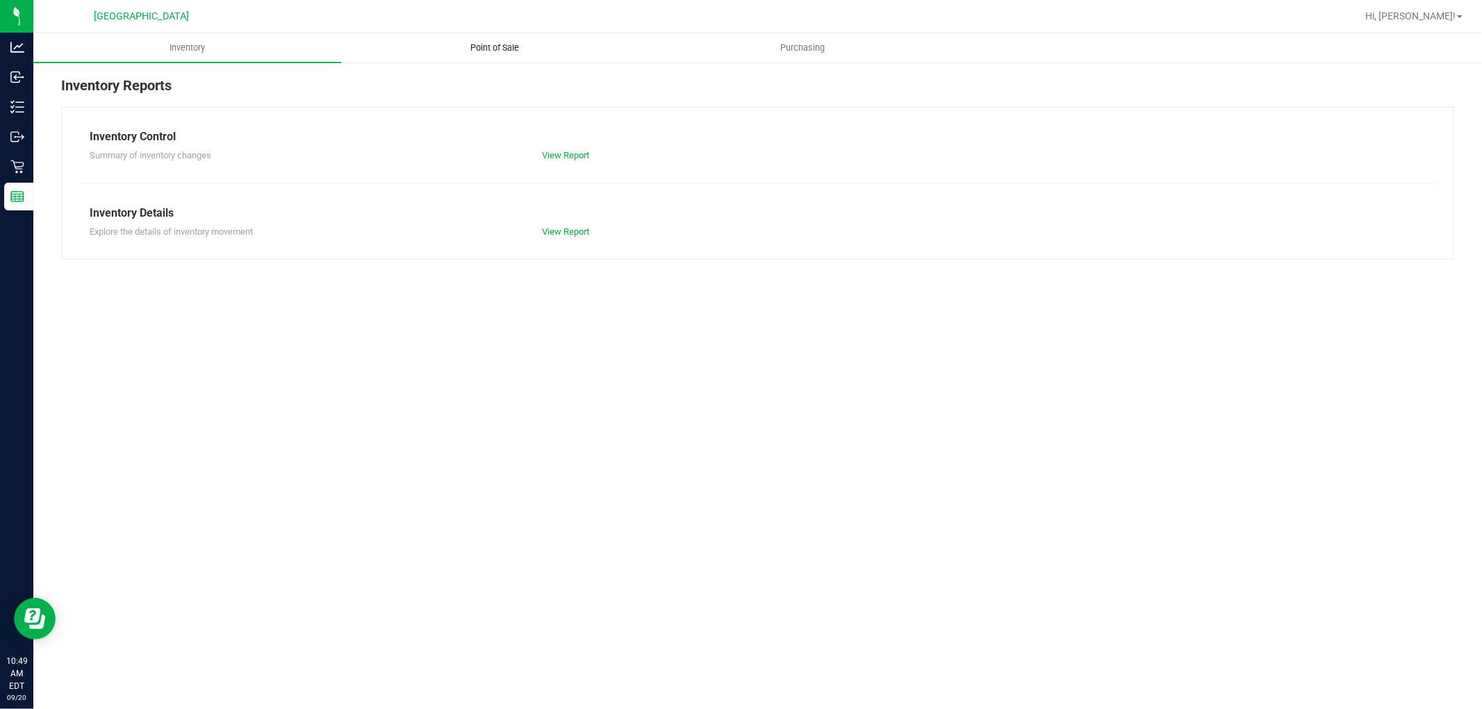
click at [497, 49] on span "Point of Sale" at bounding box center [495, 48] width 86 height 13
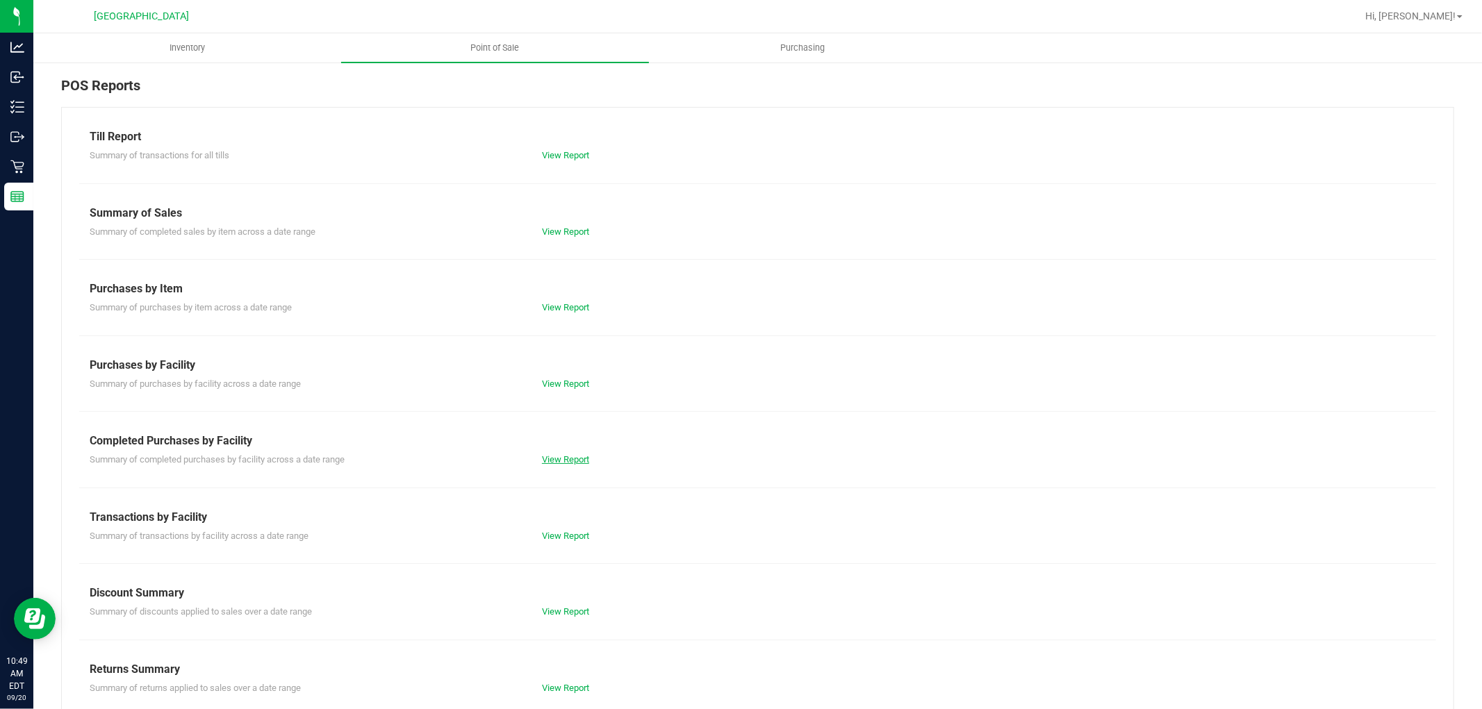
click at [551, 455] on link "View Report" at bounding box center [565, 459] width 47 height 10
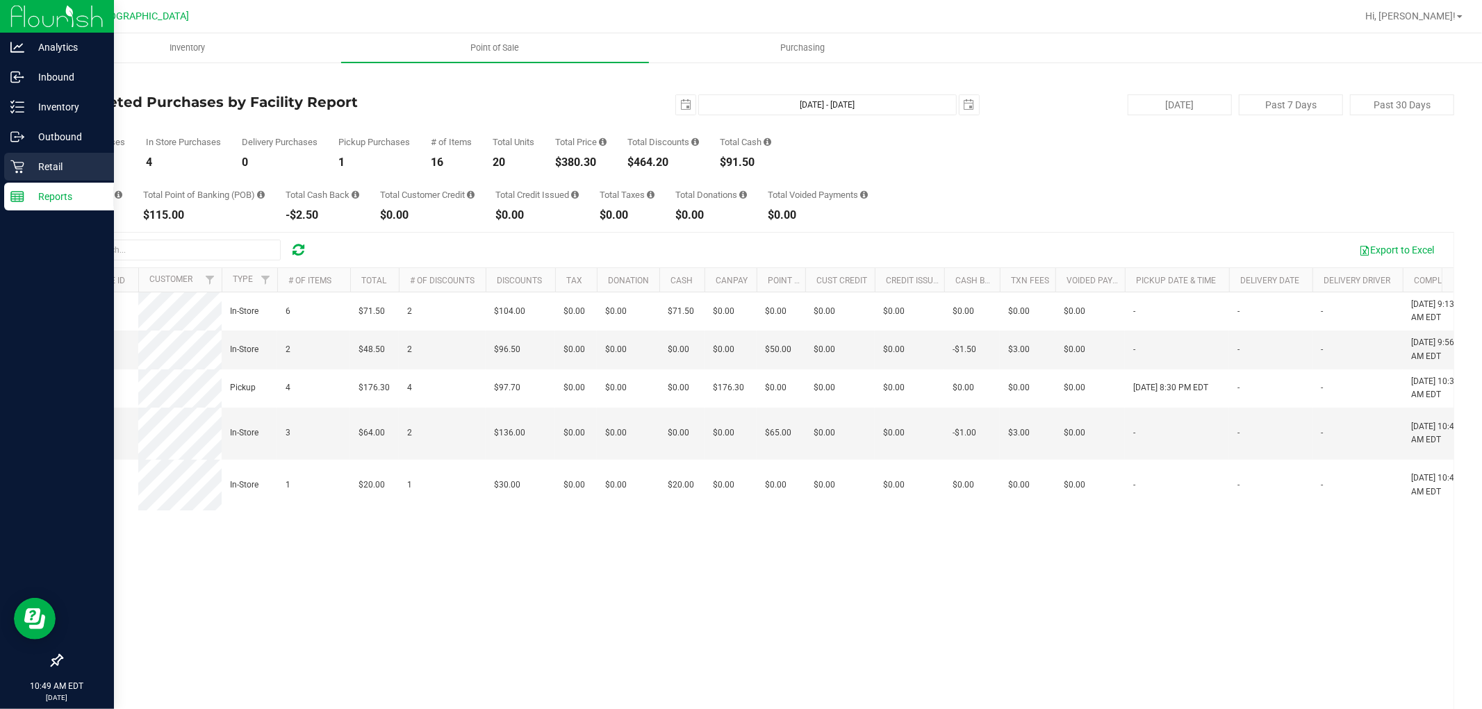
click at [38, 165] on p "Retail" at bounding box center [65, 166] width 83 height 17
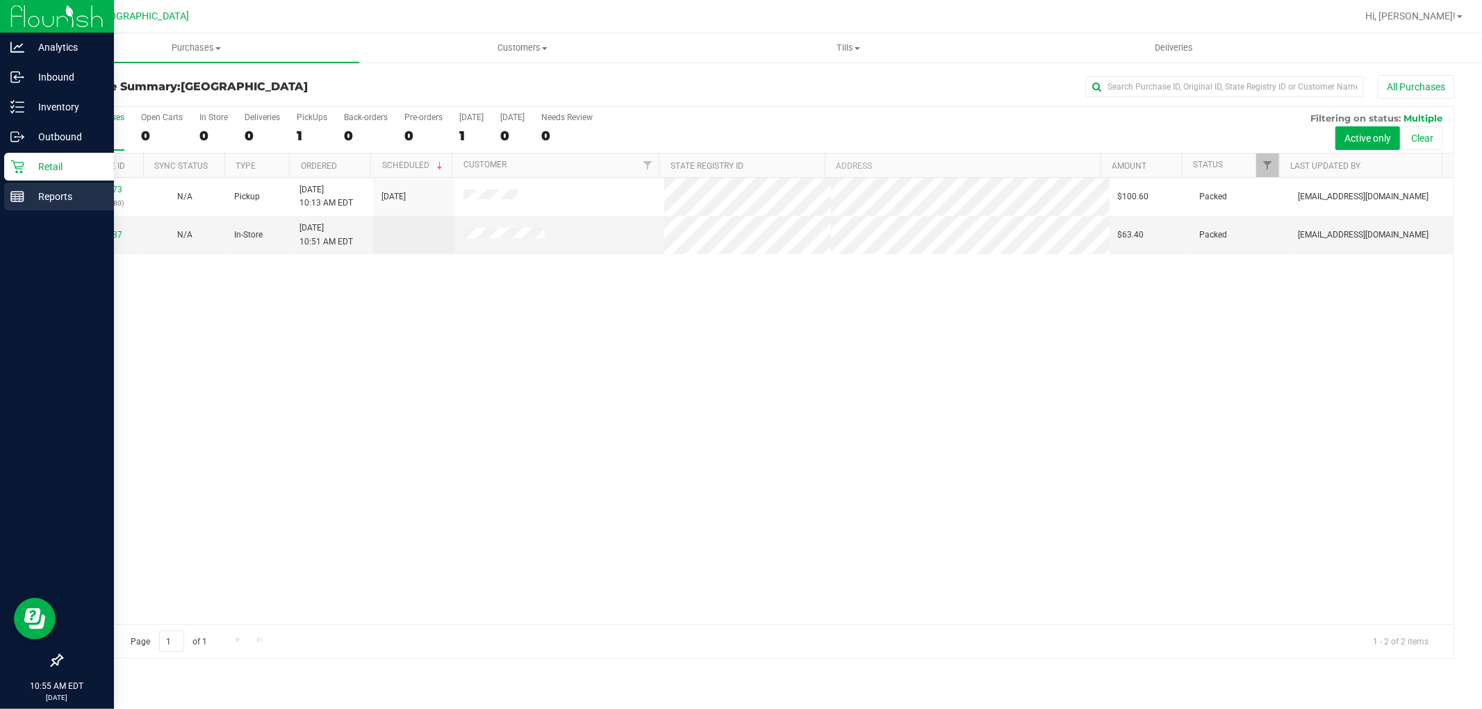
click at [17, 192] on icon at bounding box center [17, 197] width 14 height 14
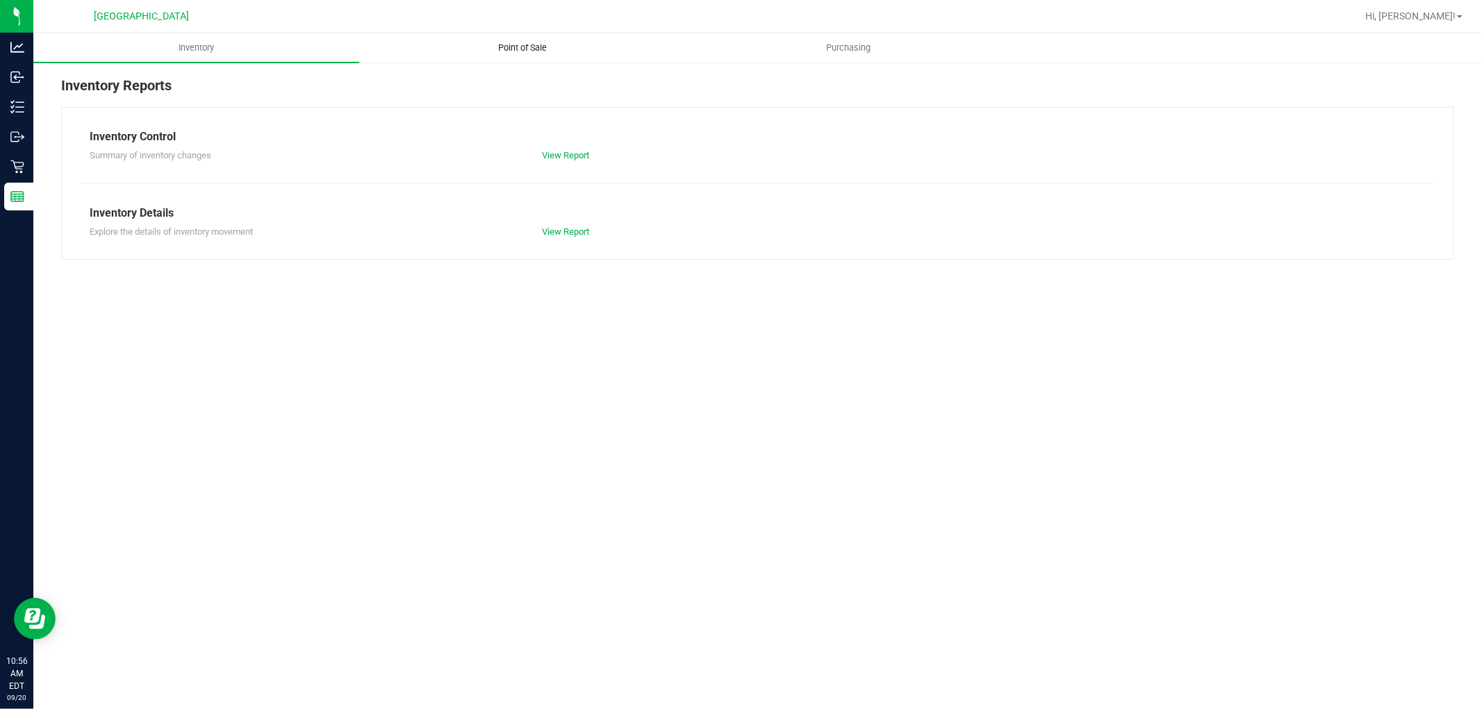
click at [538, 49] on span "Point of Sale" at bounding box center [522, 48] width 86 height 13
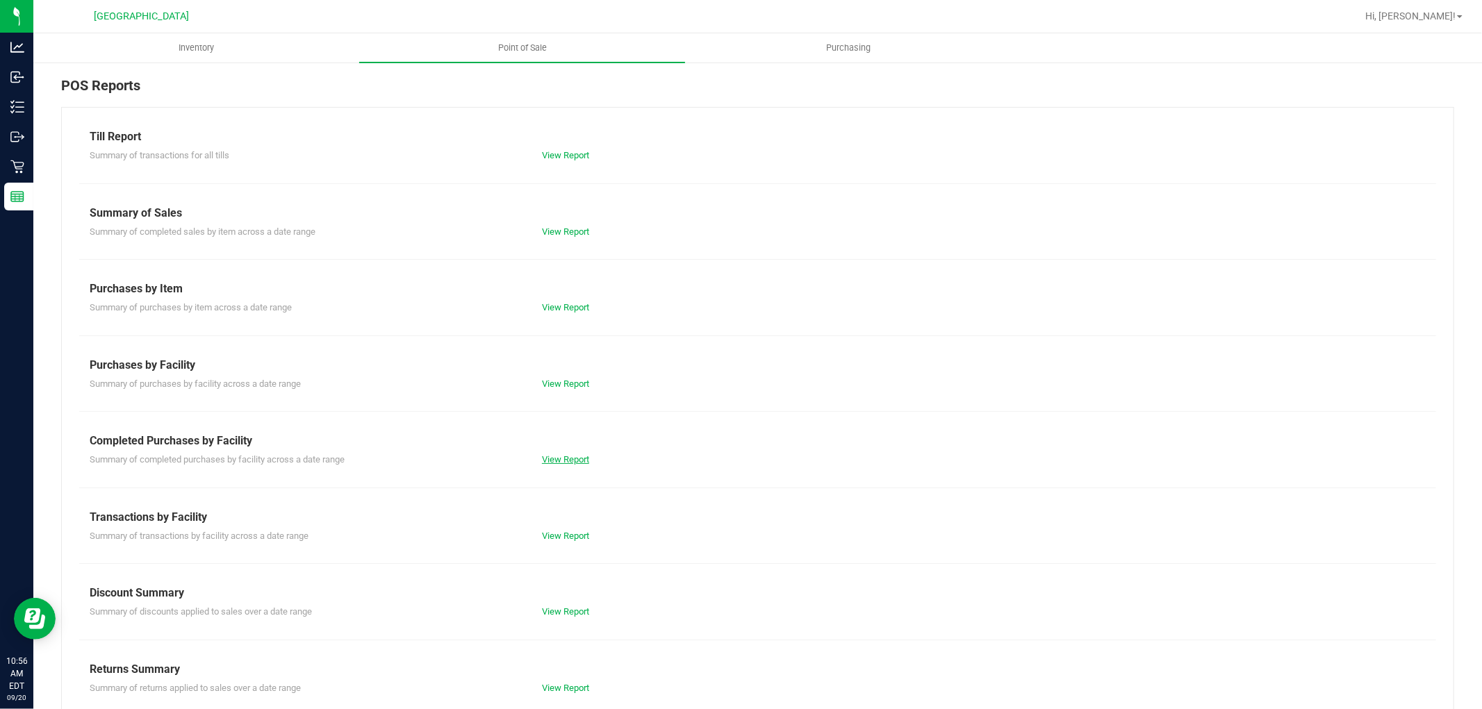
click at [581, 461] on link "View Report" at bounding box center [565, 459] width 47 height 10
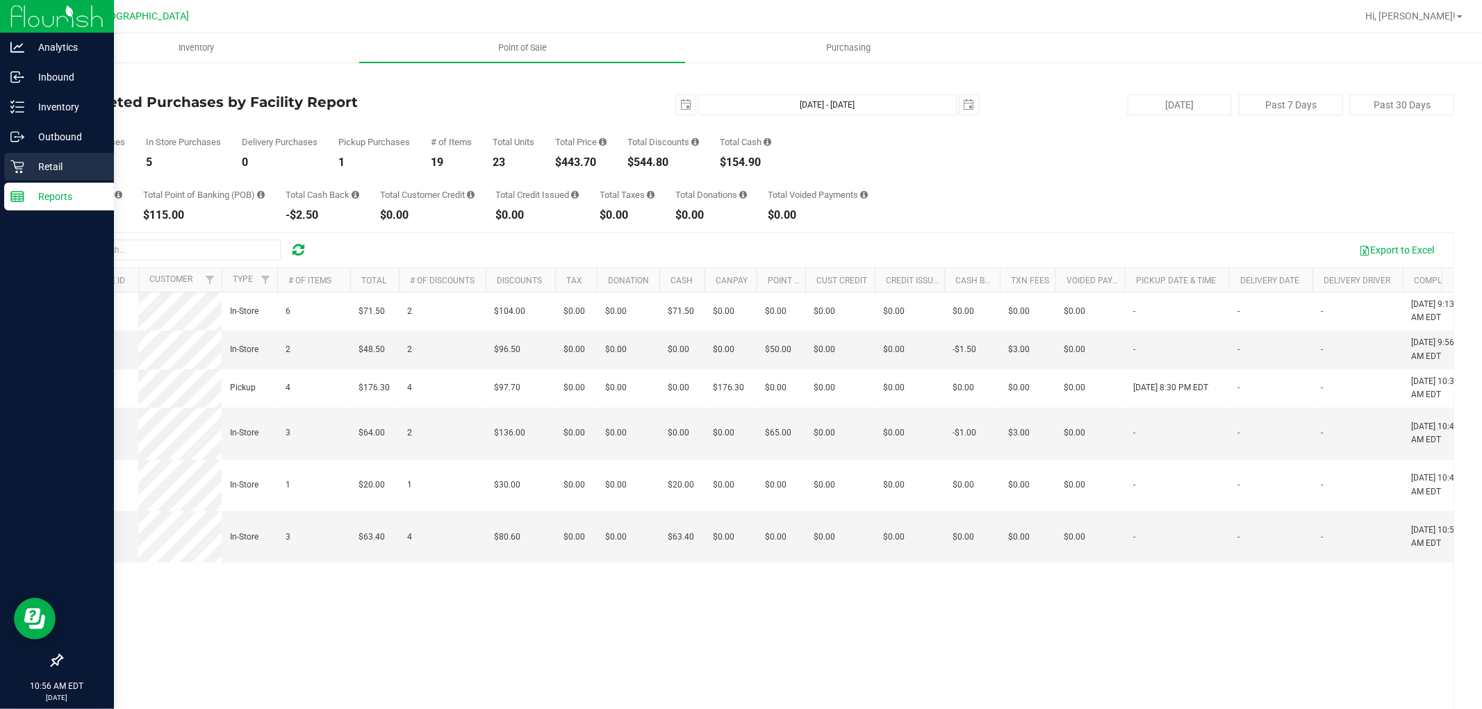
click at [24, 165] on p "Retail" at bounding box center [65, 166] width 83 height 17
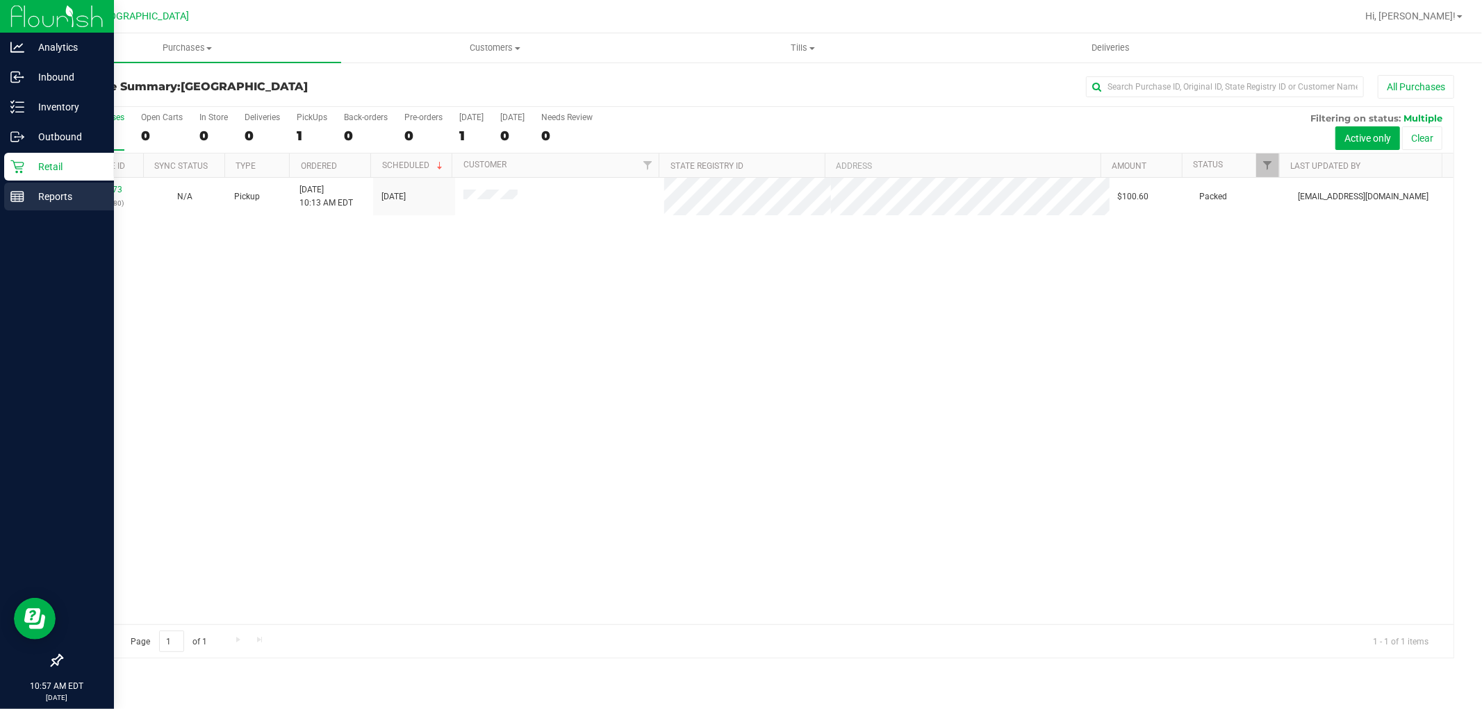
click at [22, 198] on icon at bounding box center [17, 197] width 14 height 14
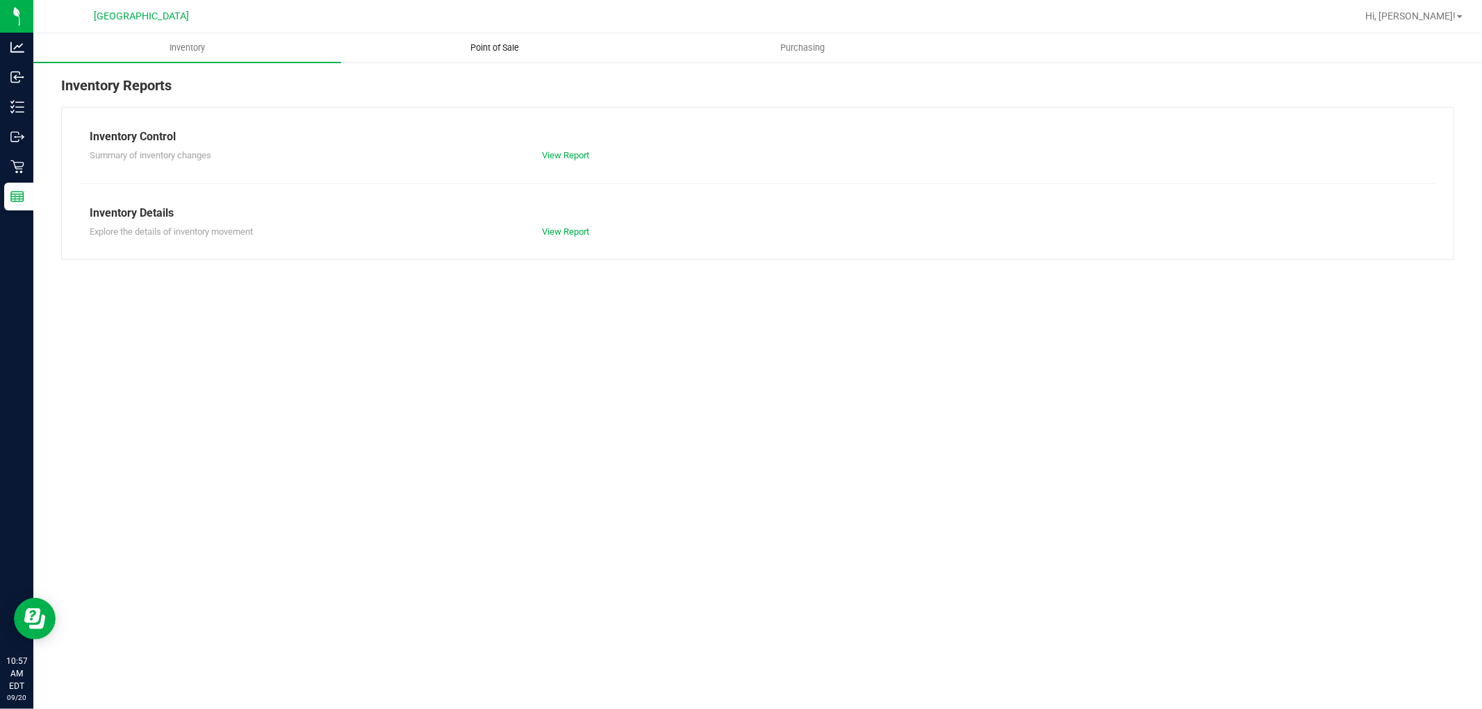
click at [501, 44] on span "Point of Sale" at bounding box center [495, 48] width 86 height 13
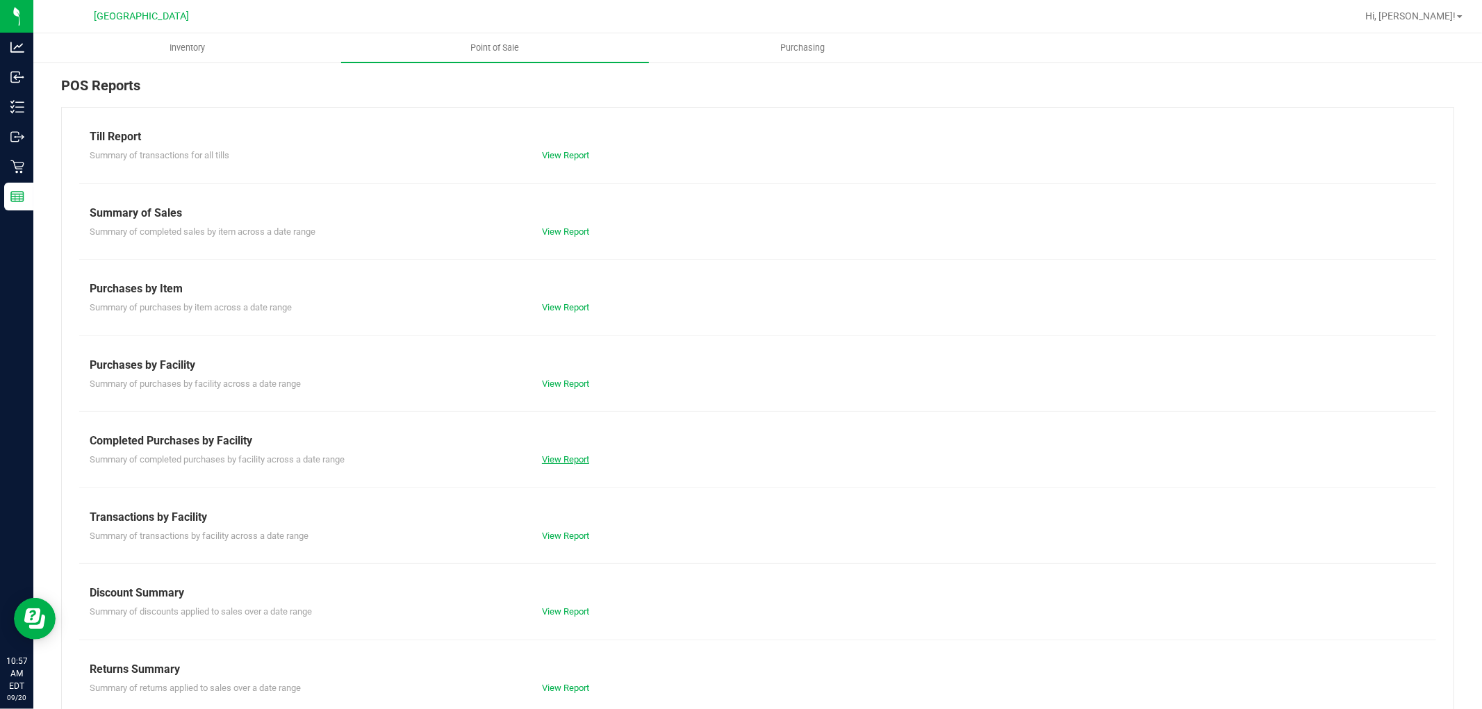
click at [547, 456] on link "View Report" at bounding box center [565, 459] width 47 height 10
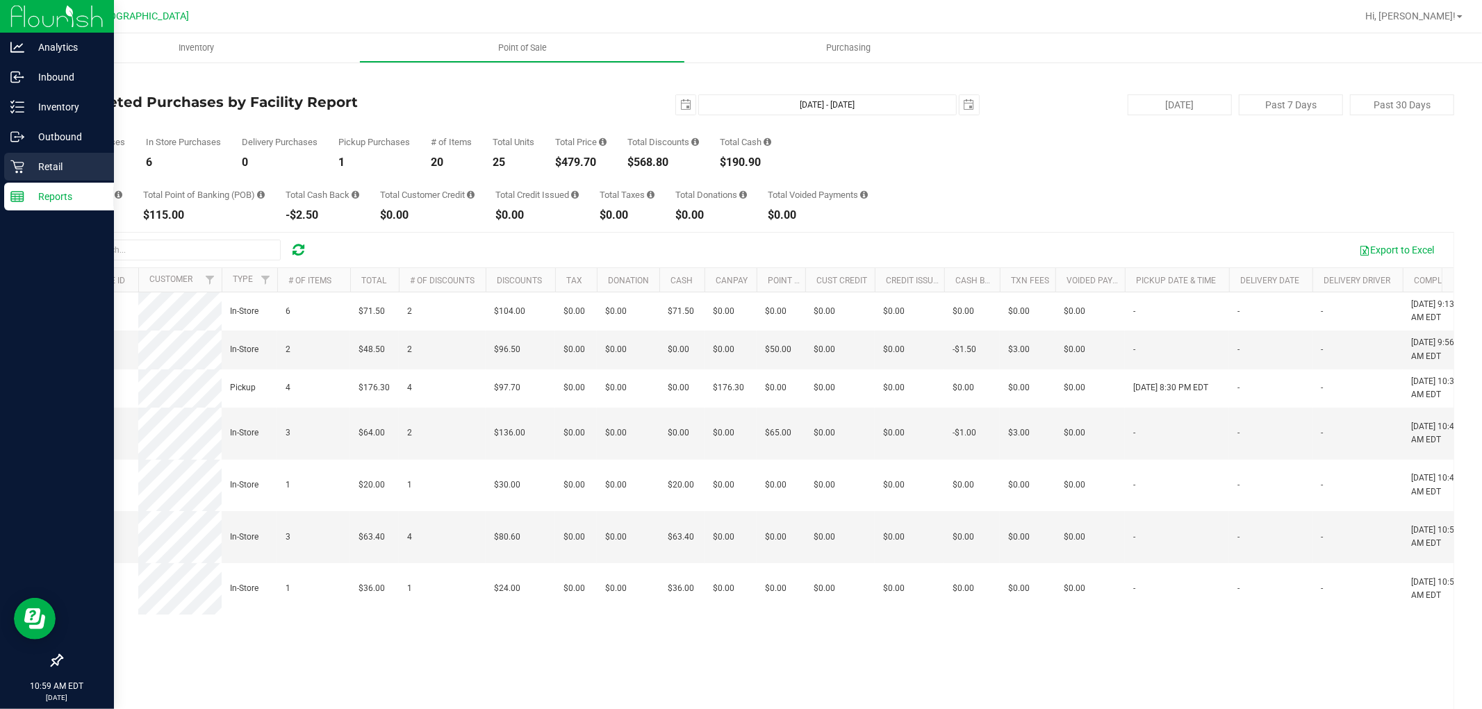
click at [26, 163] on p "Retail" at bounding box center [65, 166] width 83 height 17
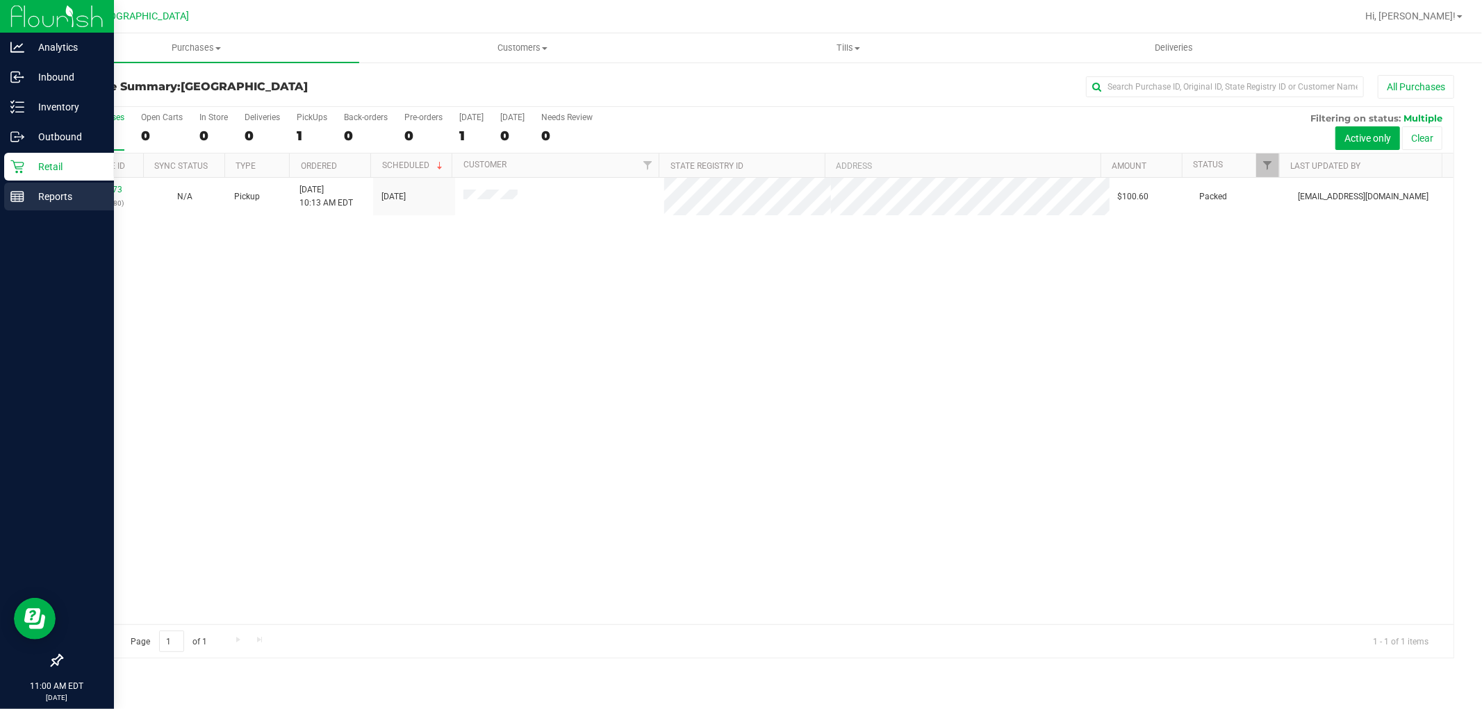
click at [14, 200] on icon at bounding box center [17, 197] width 14 height 14
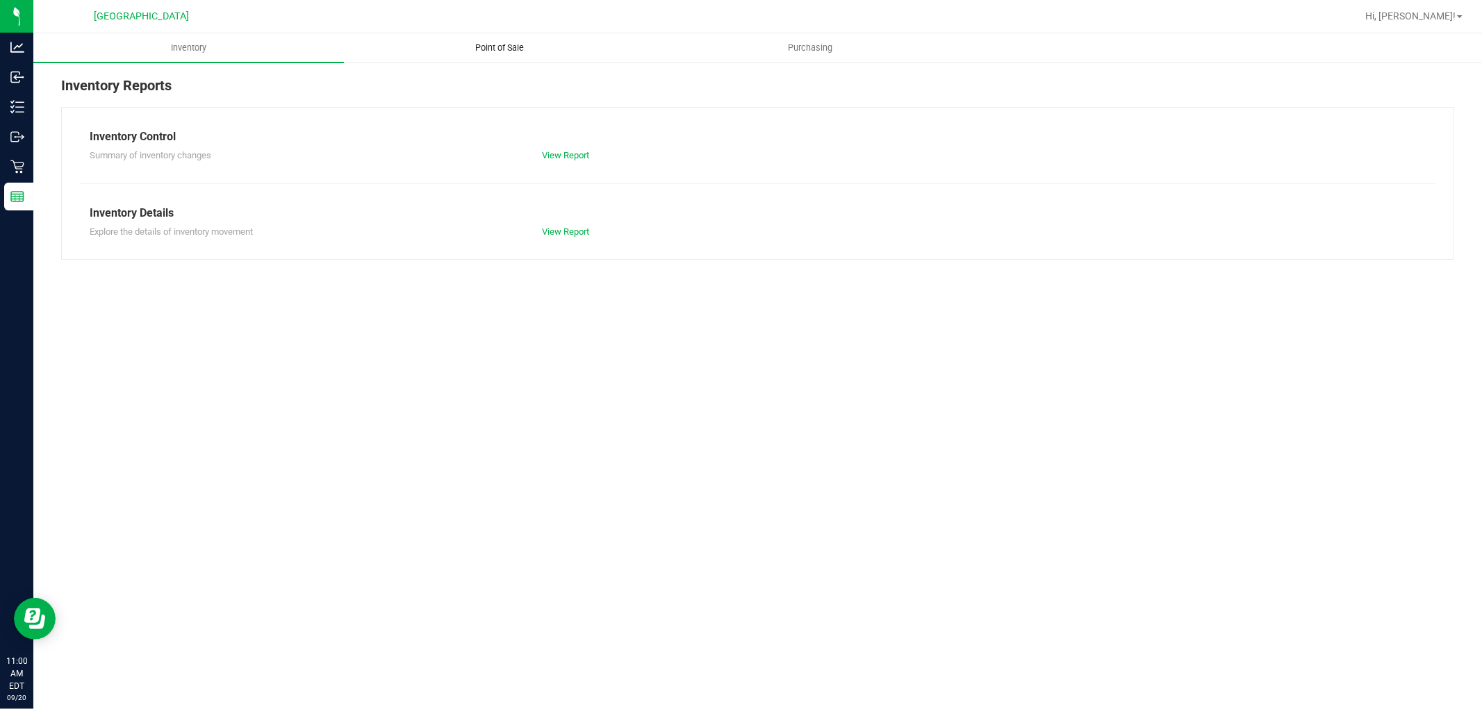
click at [500, 47] on span "Point of Sale" at bounding box center [499, 48] width 86 height 13
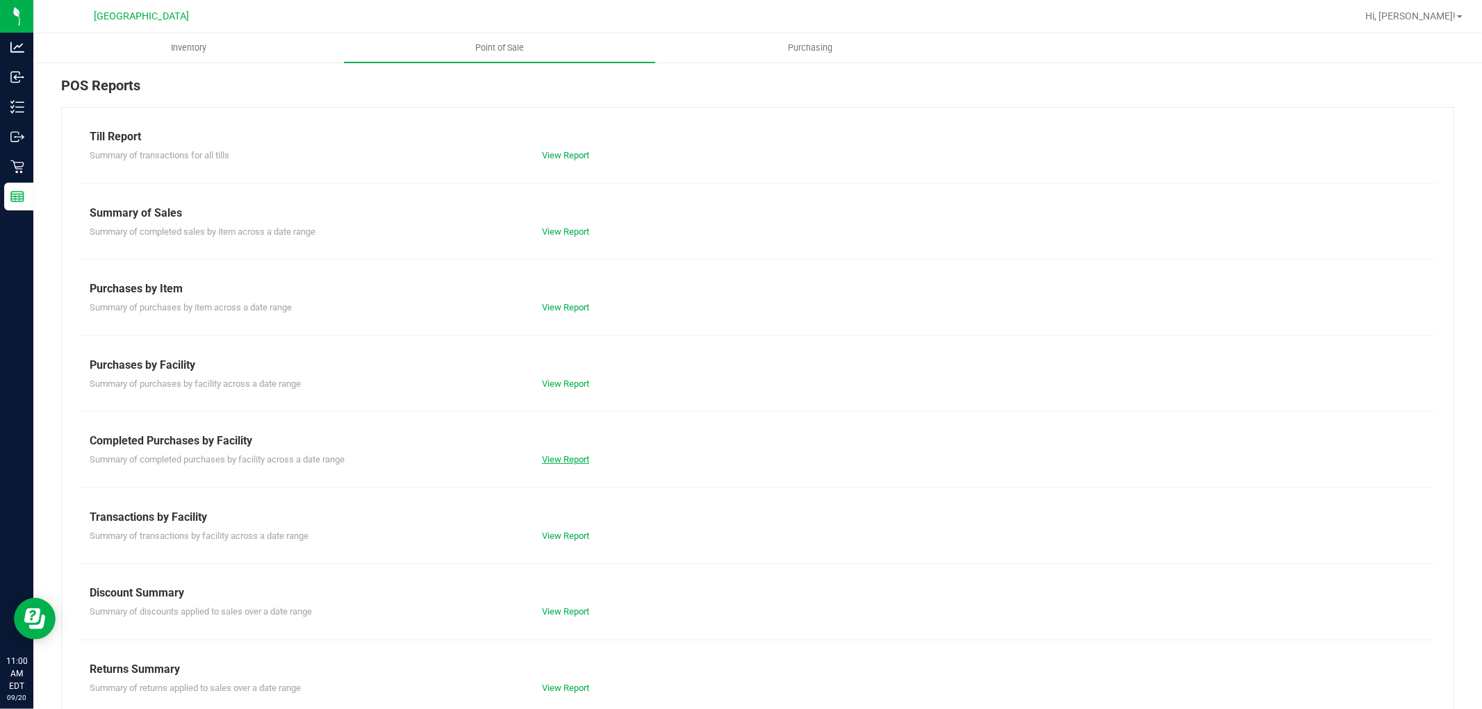
click at [559, 462] on link "View Report" at bounding box center [565, 459] width 47 height 10
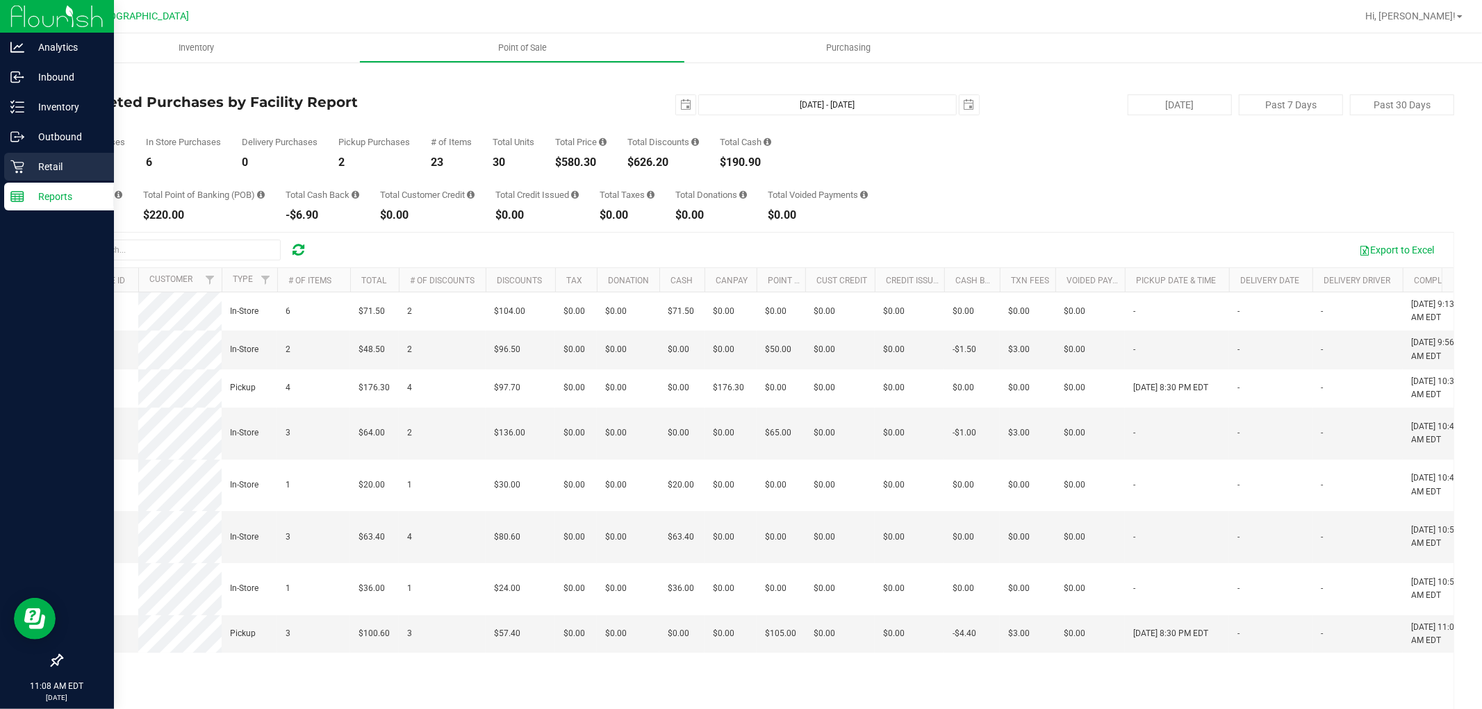
click at [33, 171] on p "Retail" at bounding box center [65, 166] width 83 height 17
